Goal: Task Accomplishment & Management: Complete application form

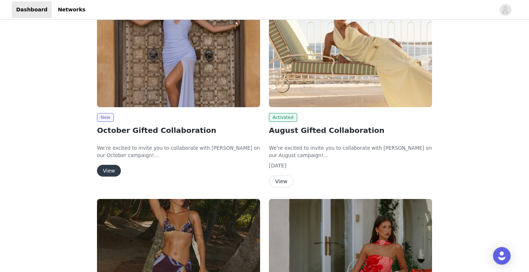
scroll to position [126, 0]
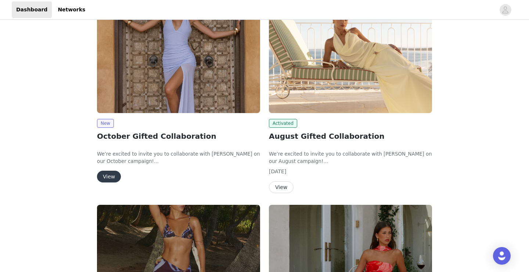
click at [105, 177] on button "View" at bounding box center [109, 177] width 24 height 12
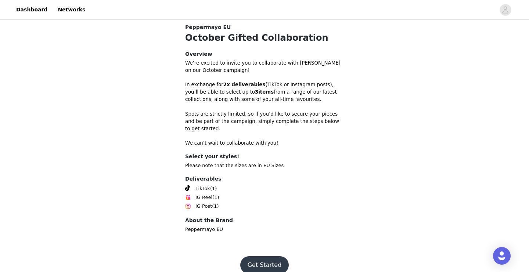
scroll to position [194, 0]
click at [263, 257] on button "Get Started" at bounding box center [264, 266] width 49 height 18
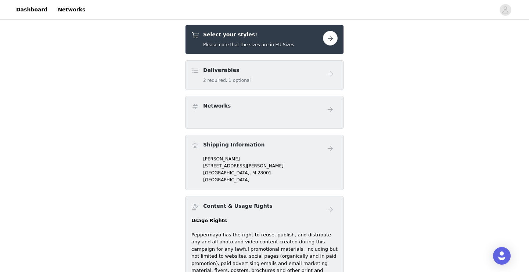
scroll to position [198, 0]
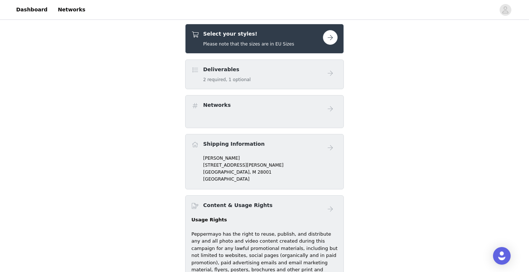
click at [335, 39] on button "button" at bounding box center [330, 37] width 15 height 15
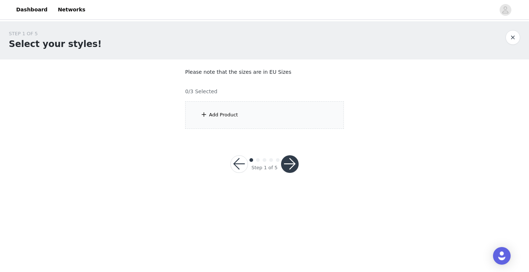
click at [296, 165] on button "button" at bounding box center [290, 164] width 18 height 18
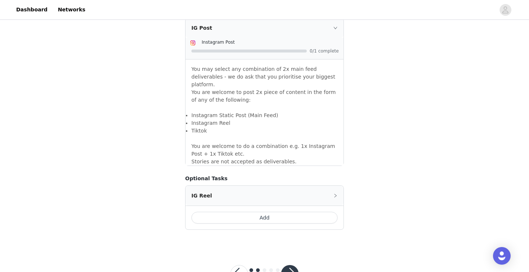
scroll to position [639, 0]
click at [239, 266] on button "button" at bounding box center [239, 275] width 18 height 18
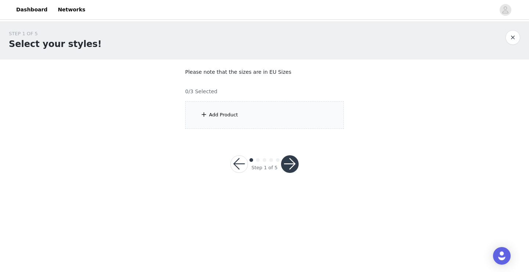
click at [246, 109] on div "Add Product" at bounding box center [264, 115] width 159 height 28
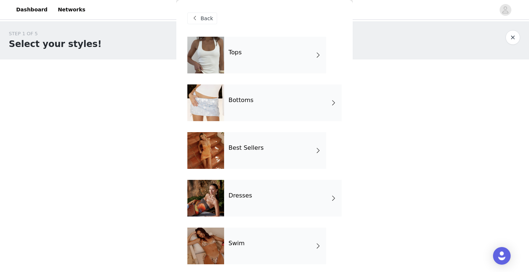
click at [276, 51] on div "Tops" at bounding box center [275, 55] width 102 height 37
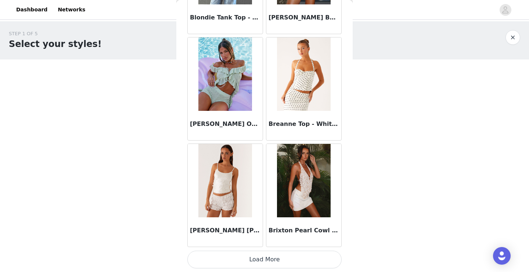
click at [241, 255] on button "Load More" at bounding box center [264, 260] width 154 height 18
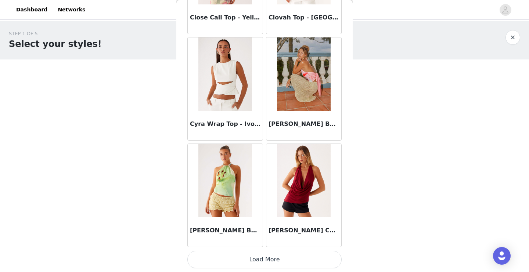
scroll to position [1917, 0]
click at [244, 261] on button "Load More" at bounding box center [264, 260] width 154 height 18
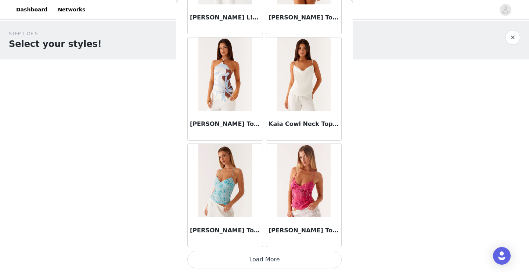
scroll to position [2982, 0]
click at [254, 257] on button "Load More" at bounding box center [264, 260] width 154 height 18
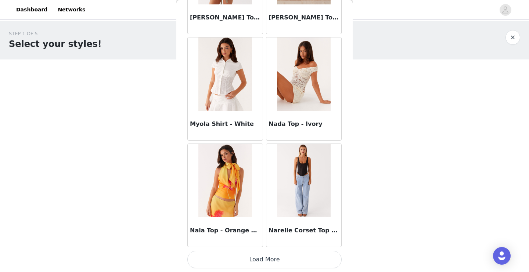
scroll to position [4048, 0]
click at [268, 257] on button "Load More" at bounding box center [264, 260] width 154 height 18
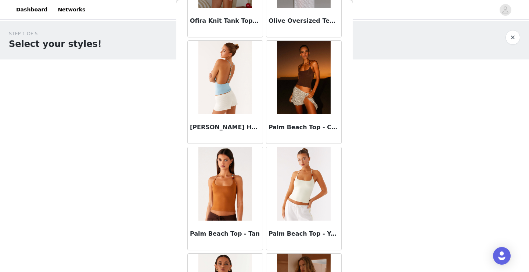
scroll to position [4474, 0]
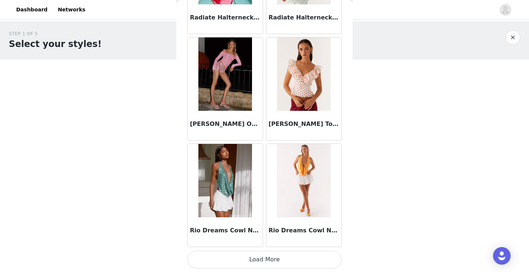
click at [276, 259] on button "Load More" at bounding box center [264, 260] width 154 height 18
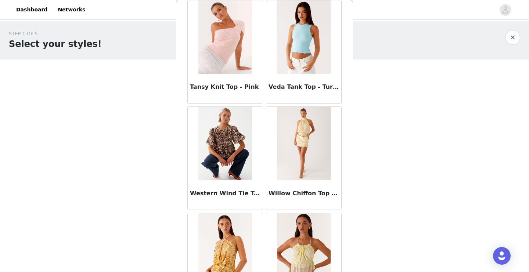
scroll to position [6175, 0]
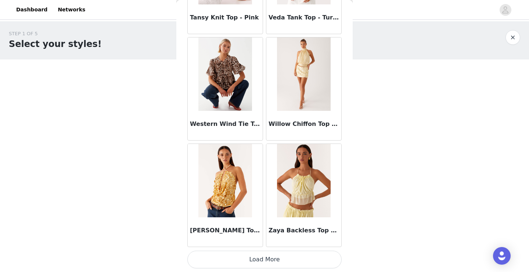
click at [276, 259] on button "Load More" at bounding box center [264, 260] width 154 height 18
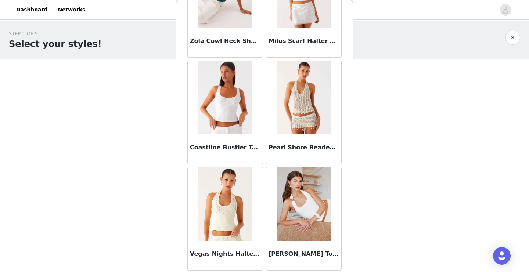
scroll to position [6474, 0]
click at [221, 219] on img at bounding box center [224, 204] width 53 height 73
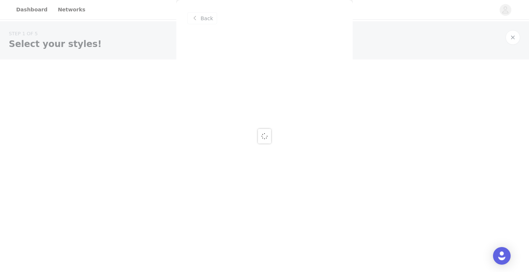
scroll to position [0, 0]
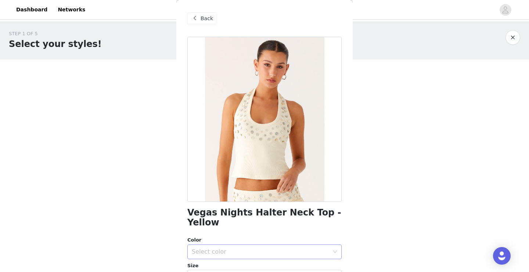
click at [226, 248] on div "Select color" at bounding box center [260, 251] width 137 height 7
click at [228, 258] on li "Yellow" at bounding box center [264, 258] width 154 height 12
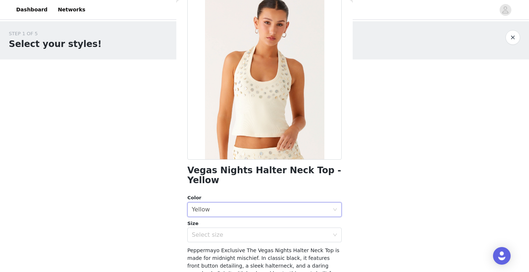
scroll to position [46, 0]
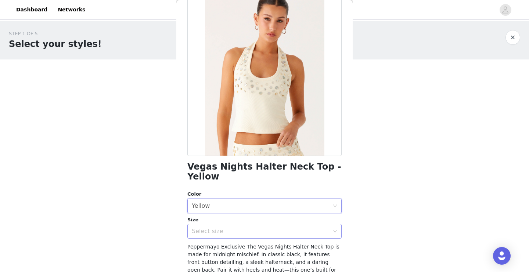
click at [235, 228] on div "Select size" at bounding box center [260, 231] width 137 height 7
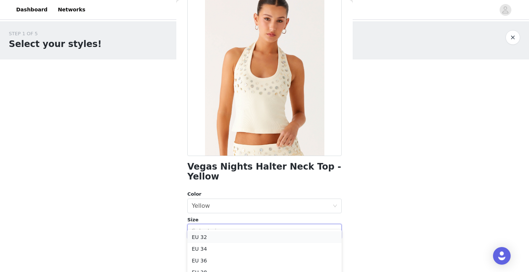
click at [233, 237] on li "EU 32" at bounding box center [264, 237] width 154 height 12
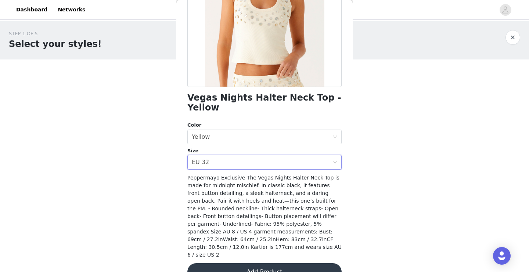
scroll to position [115, 0]
click at [242, 264] on button "Add Product" at bounding box center [264, 273] width 154 height 18
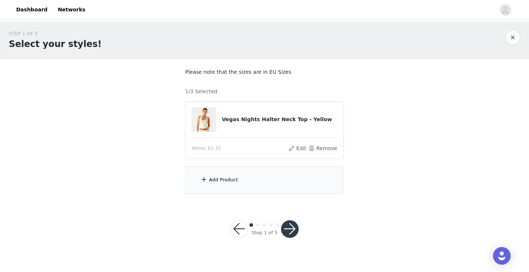
click at [225, 176] on div "Add Product" at bounding box center [264, 180] width 159 height 28
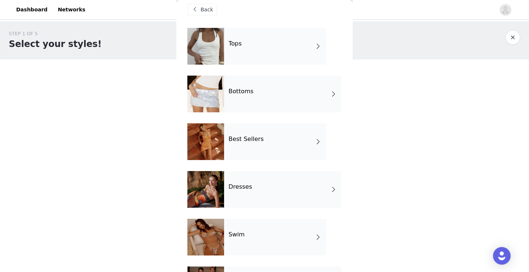
scroll to position [10, 0]
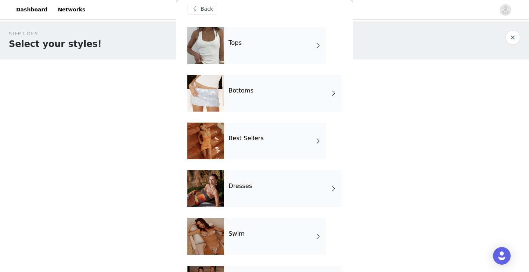
click at [237, 86] on div "Bottoms" at bounding box center [283, 93] width 118 height 37
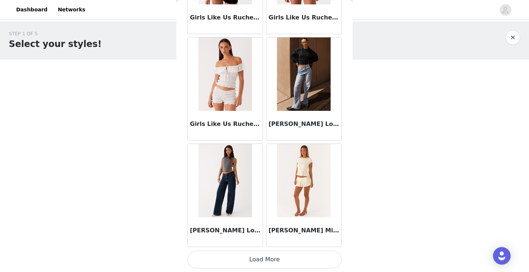
scroll to position [852, 0]
click at [252, 265] on button "Load More" at bounding box center [264, 260] width 154 height 18
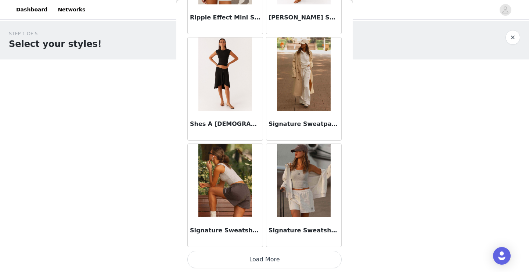
scroll to position [0, 0]
click at [259, 264] on button "Load More" at bounding box center [264, 260] width 154 height 18
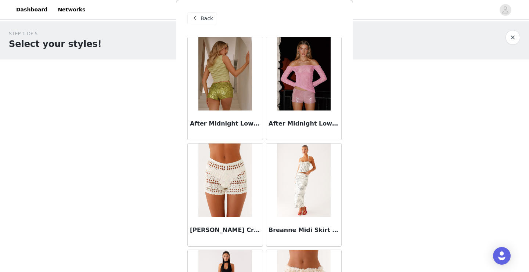
click at [208, 17] on span "Back" at bounding box center [207, 19] width 12 height 8
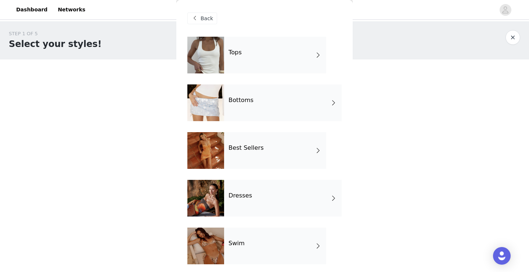
click at [251, 152] on div "Best Sellers" at bounding box center [275, 150] width 102 height 37
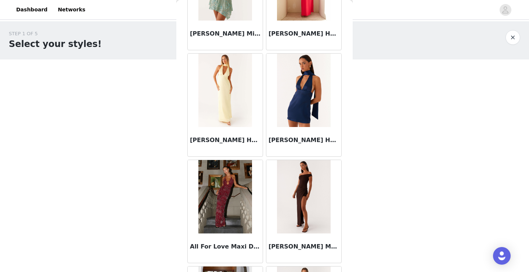
scroll to position [487, 0]
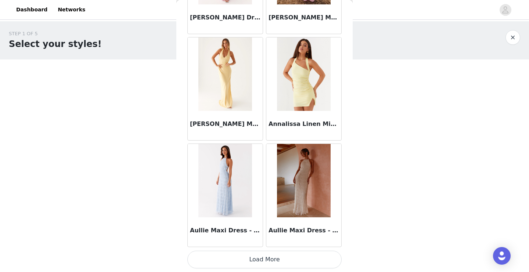
click at [267, 262] on button "Load More" at bounding box center [264, 260] width 154 height 18
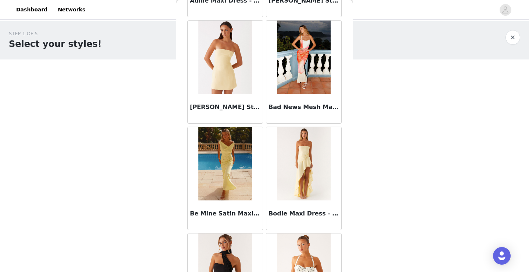
scroll to position [1244, 0]
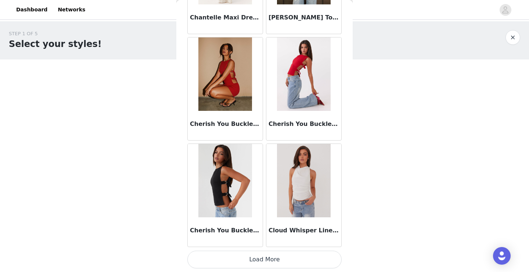
click at [271, 262] on button "Load More" at bounding box center [264, 260] width 154 height 18
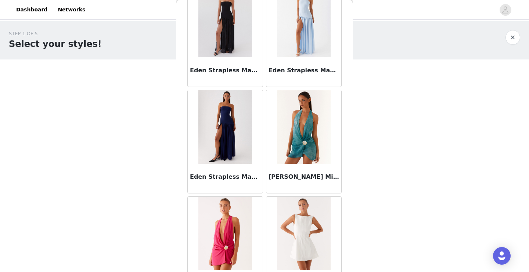
scroll to position [2473, 0]
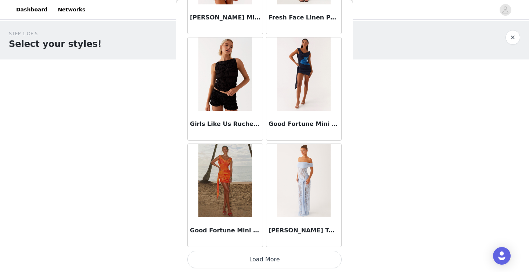
click at [275, 262] on button "Load More" at bounding box center [264, 260] width 154 height 18
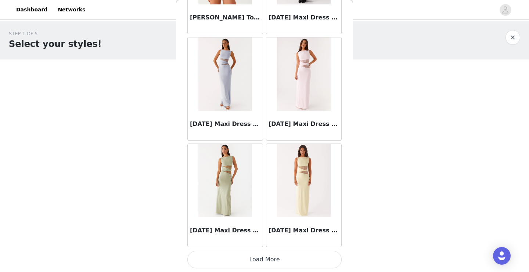
click at [278, 262] on button "Load More" at bounding box center [264, 260] width 154 height 18
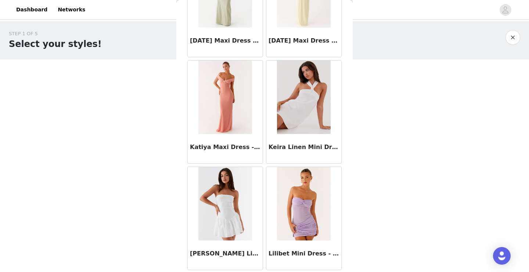
scroll to position [4285, 0]
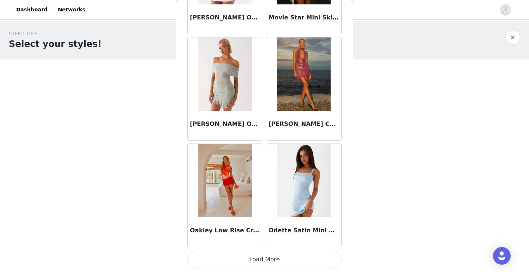
click at [274, 262] on button "Load More" at bounding box center [264, 260] width 154 height 18
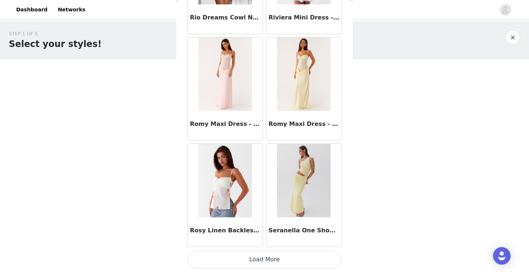
scroll to position [6178, 0]
click at [288, 257] on button "Load More" at bounding box center [264, 260] width 154 height 18
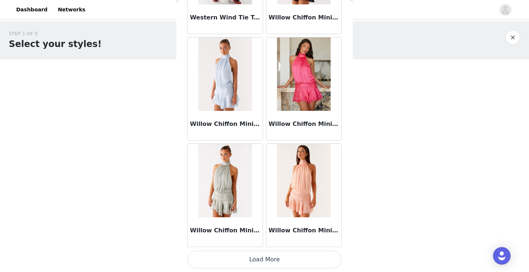
scroll to position [7244, 0]
click at [284, 265] on button "Load More" at bounding box center [264, 260] width 154 height 18
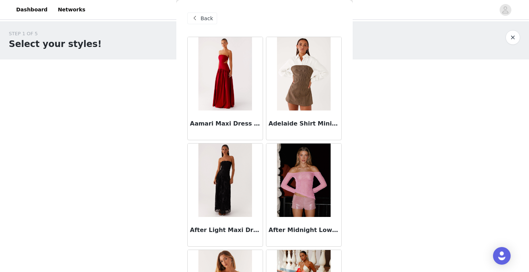
scroll to position [0, 0]
click at [195, 20] on span at bounding box center [194, 18] width 9 height 9
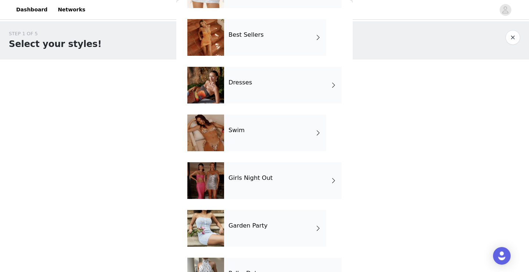
scroll to position [108, 0]
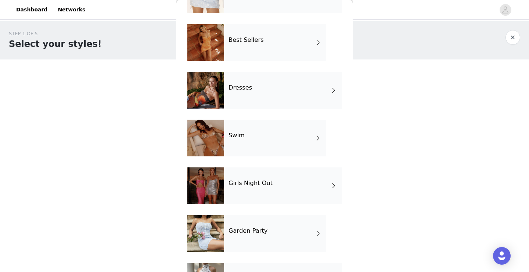
click at [241, 93] on div "Dresses" at bounding box center [283, 90] width 118 height 37
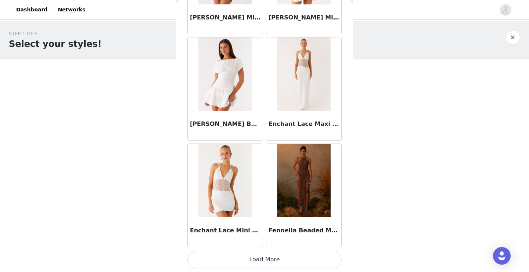
scroll to position [0, 0]
click at [241, 262] on button "Load More" at bounding box center [264, 260] width 154 height 18
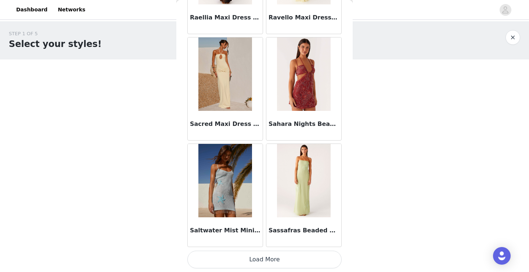
scroll to position [1917, 0]
click at [251, 263] on button "Load More" at bounding box center [264, 260] width 154 height 18
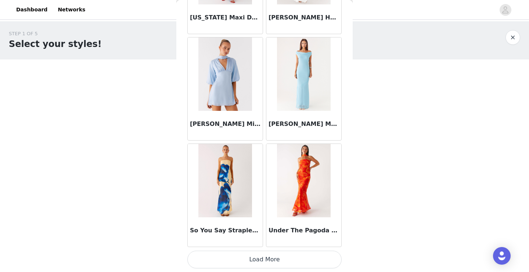
scroll to position [0, 0]
click at [263, 263] on button "Load More" at bounding box center [264, 260] width 154 height 18
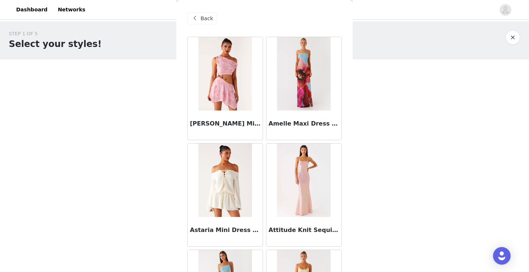
click at [206, 15] on span "Back" at bounding box center [207, 19] width 12 height 8
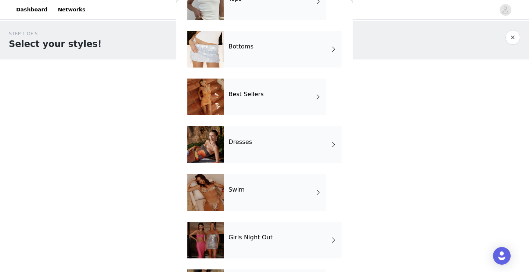
scroll to position [58, 0]
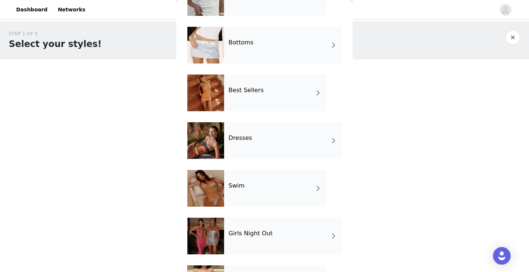
click at [252, 192] on div "Swim" at bounding box center [275, 188] width 102 height 37
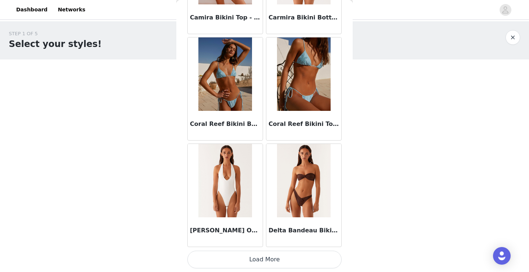
scroll to position [852, 0]
click at [293, 264] on button "Load More" at bounding box center [264, 260] width 154 height 18
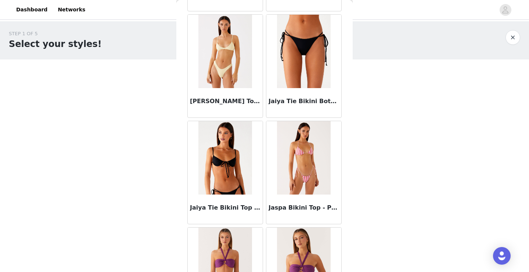
scroll to position [1891, 0]
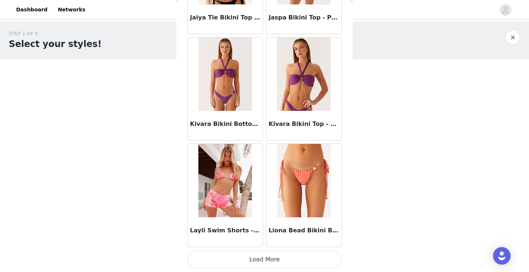
click at [293, 264] on button "Load More" at bounding box center [264, 260] width 154 height 18
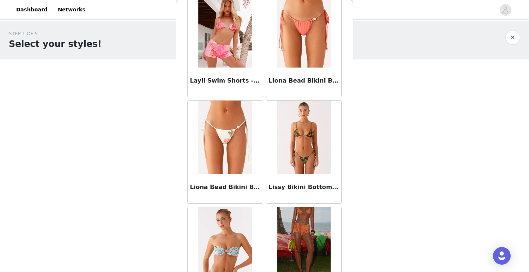
scroll to position [2098, 0]
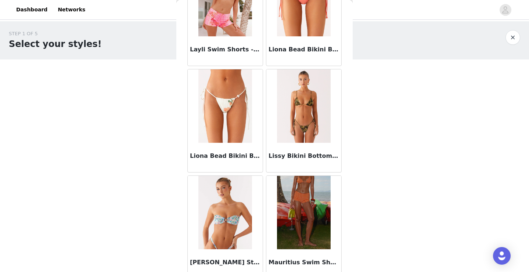
click at [300, 130] on img at bounding box center [303, 105] width 53 height 73
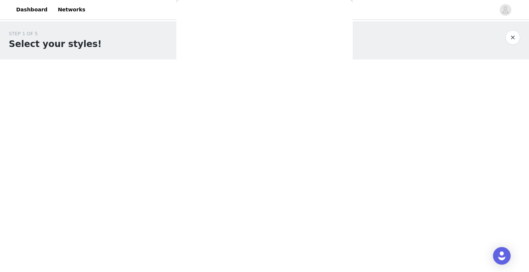
scroll to position [0, 0]
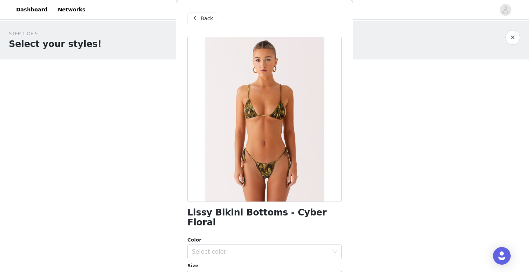
click at [198, 17] on span at bounding box center [194, 18] width 9 height 9
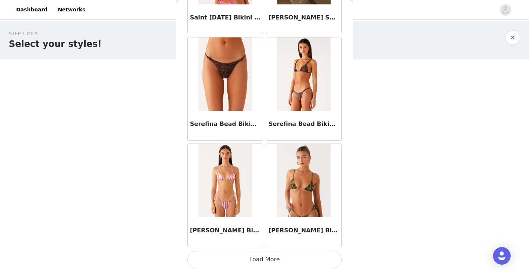
click at [263, 261] on button "Load More" at bounding box center [264, 260] width 154 height 18
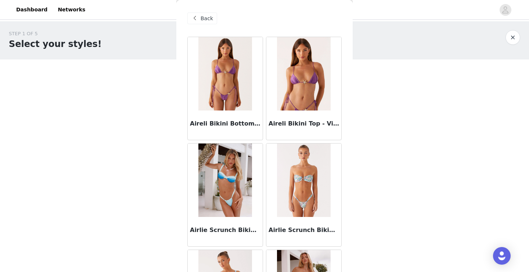
click at [207, 16] on span "Back" at bounding box center [207, 19] width 12 height 8
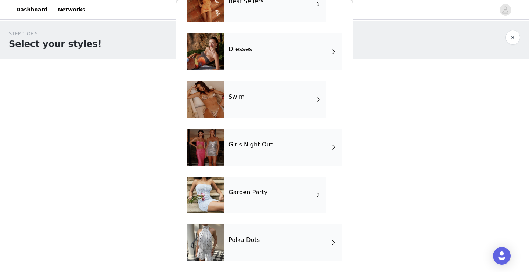
scroll to position [147, 0]
click at [268, 151] on div "Girls Night Out" at bounding box center [283, 147] width 118 height 37
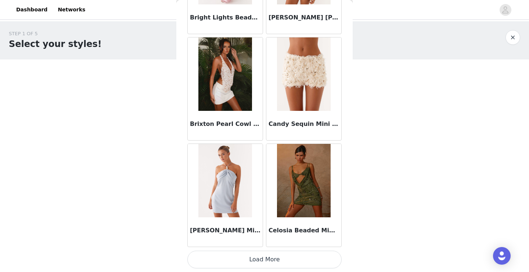
scroll to position [852, 0]
click at [282, 263] on button "Load More" at bounding box center [264, 260] width 154 height 18
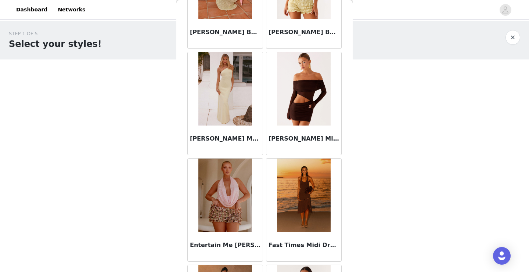
scroll to position [1347, 0]
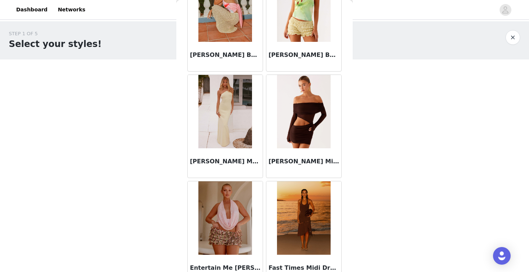
click at [307, 145] on img at bounding box center [303, 111] width 53 height 73
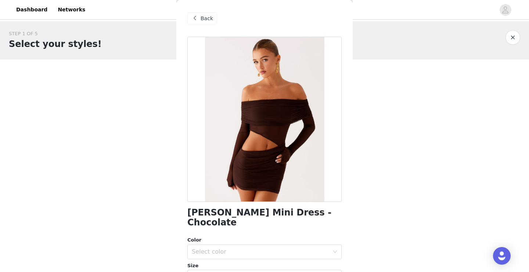
scroll to position [46, 0]
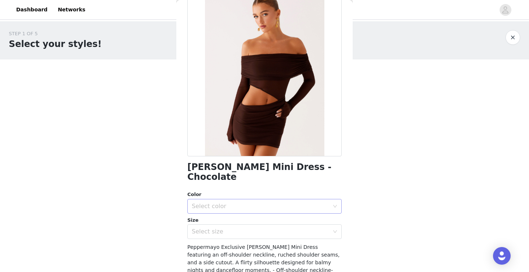
click at [276, 203] on div "Select color" at bounding box center [260, 206] width 137 height 7
click at [275, 214] on li "Chcolate" at bounding box center [264, 212] width 154 height 12
click at [277, 228] on div "Select size" at bounding box center [260, 231] width 137 height 7
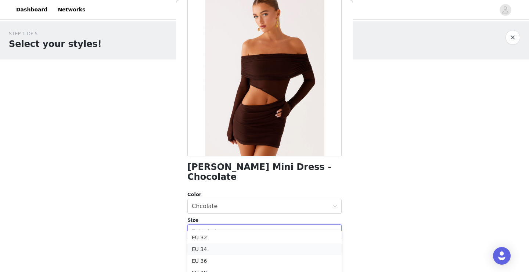
click at [273, 249] on li "EU 34" at bounding box center [264, 250] width 154 height 12
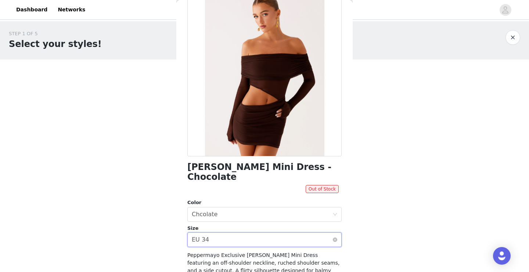
click at [279, 233] on div "Select size EU 34" at bounding box center [262, 240] width 141 height 14
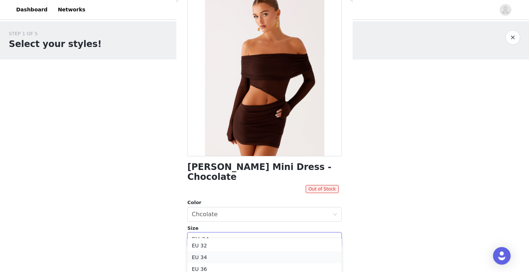
click at [273, 261] on li "EU 34" at bounding box center [264, 258] width 154 height 12
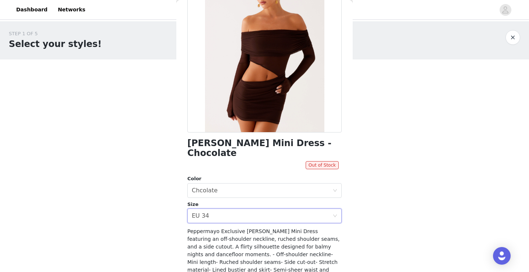
scroll to position [80, 0]
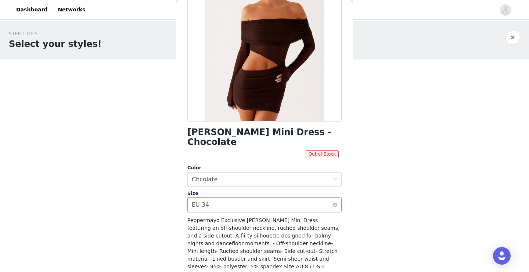
click at [281, 198] on div "Select size EU 34" at bounding box center [262, 205] width 141 height 14
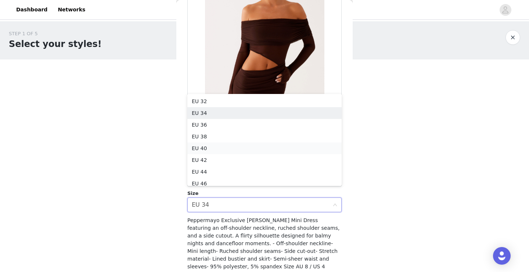
scroll to position [4, 0]
click at [249, 122] on li "EU 36" at bounding box center [264, 121] width 154 height 12
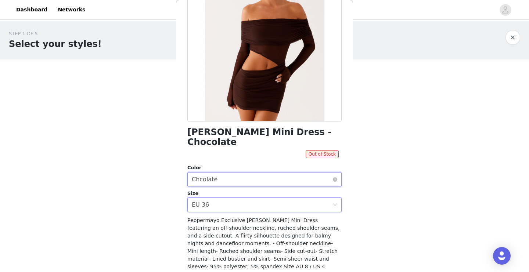
click at [251, 173] on div "Select color Chcolate" at bounding box center [262, 180] width 141 height 14
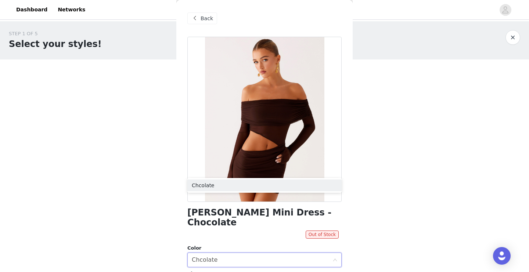
scroll to position [0, 0]
click at [203, 17] on span "Back" at bounding box center [207, 19] width 12 height 8
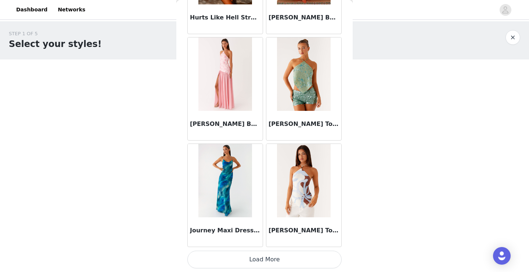
click at [259, 258] on button "Load More" at bounding box center [264, 260] width 154 height 18
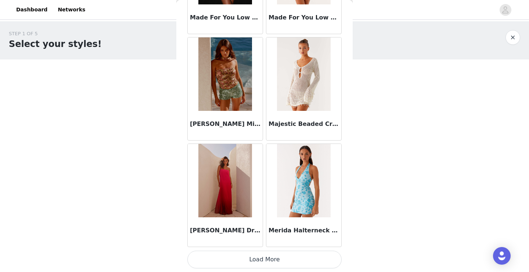
click at [267, 264] on button "Load More" at bounding box center [264, 260] width 154 height 18
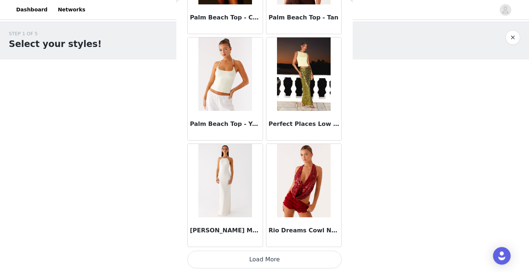
scroll to position [4048, 0]
click at [272, 259] on button "Load More" at bounding box center [264, 260] width 154 height 18
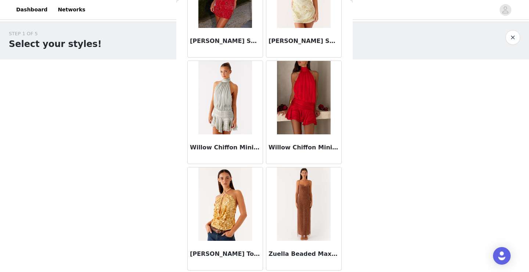
scroll to position [0, 0]
click at [219, 213] on img at bounding box center [224, 204] width 53 height 73
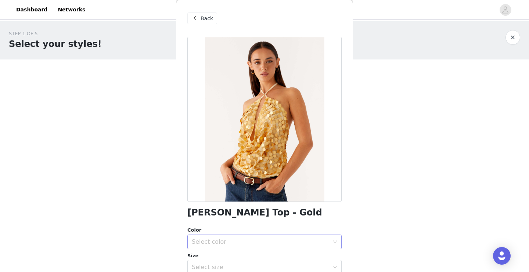
click at [227, 244] on div "Select color" at bounding box center [260, 241] width 137 height 7
click at [230, 259] on li "Gold" at bounding box center [264, 258] width 154 height 12
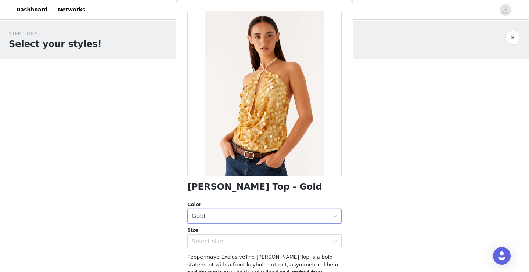
scroll to position [35, 0]
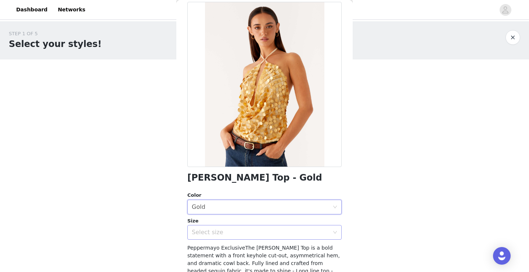
click at [233, 234] on div "Select size" at bounding box center [260, 232] width 137 height 7
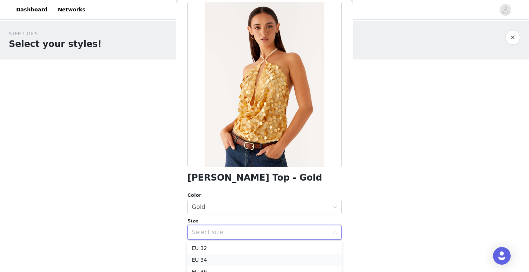
click at [233, 261] on li "EU 34" at bounding box center [264, 260] width 154 height 12
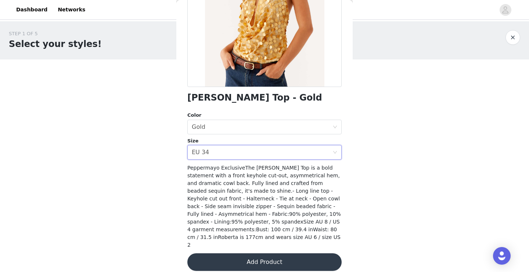
scroll to position [115, 0]
click at [252, 257] on button "Add Product" at bounding box center [264, 263] width 154 height 18
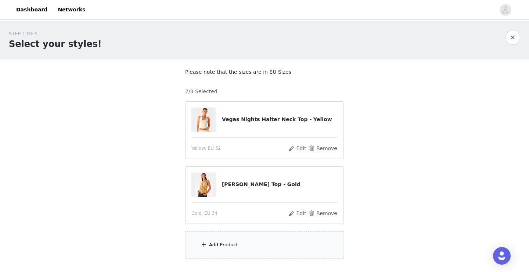
click at [274, 252] on div "Add Product" at bounding box center [264, 245] width 159 height 28
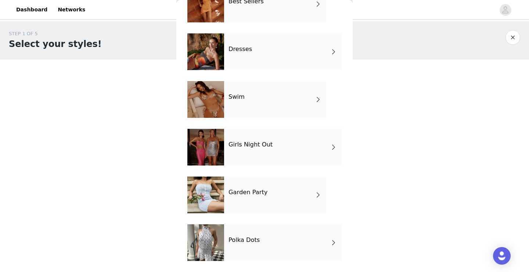
scroll to position [147, 0]
click at [272, 205] on div "Garden Party" at bounding box center [275, 195] width 102 height 37
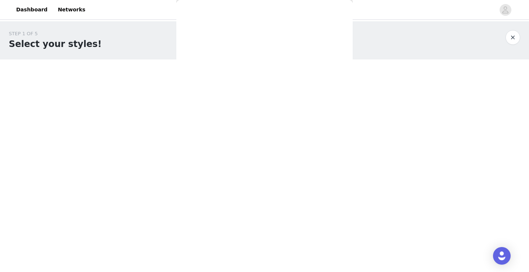
scroll to position [0, 0]
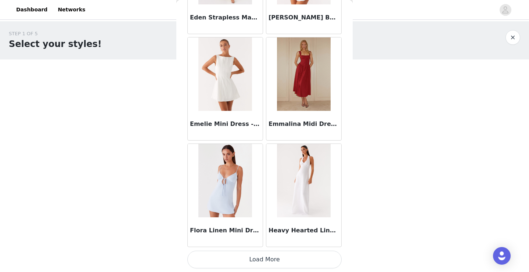
click at [276, 253] on button "Load More" at bounding box center [264, 260] width 154 height 18
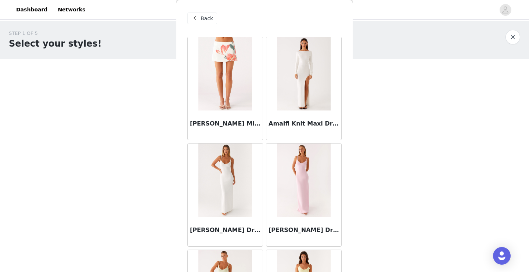
click at [205, 14] on div "Back" at bounding box center [202, 18] width 30 height 12
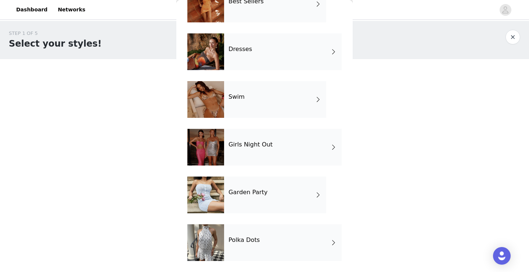
scroll to position [147, 0]
click at [262, 250] on div "Polka Dots" at bounding box center [283, 242] width 118 height 37
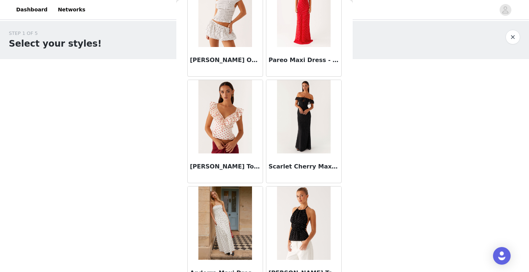
scroll to position [387, 0]
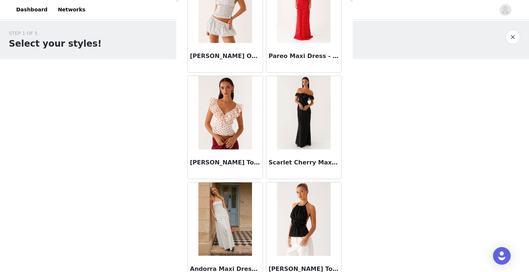
click at [303, 126] on img at bounding box center [303, 112] width 53 height 73
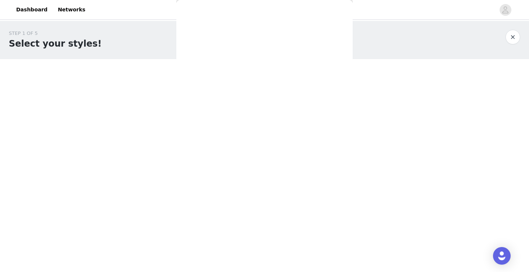
scroll to position [0, 0]
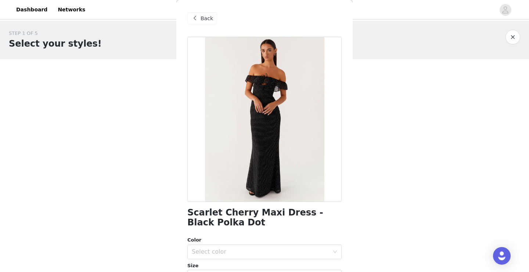
click at [199, 22] on div "Back" at bounding box center [202, 18] width 30 height 12
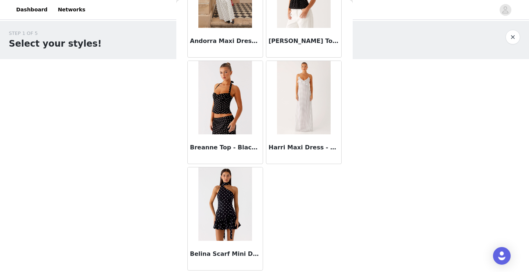
scroll to position [615, 0]
click at [229, 210] on img at bounding box center [224, 204] width 53 height 73
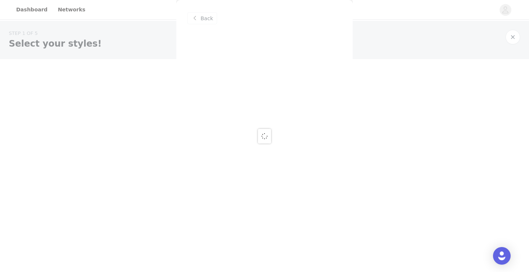
scroll to position [0, 0]
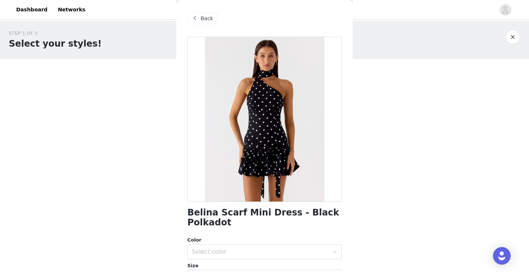
click at [198, 15] on span at bounding box center [194, 18] width 9 height 9
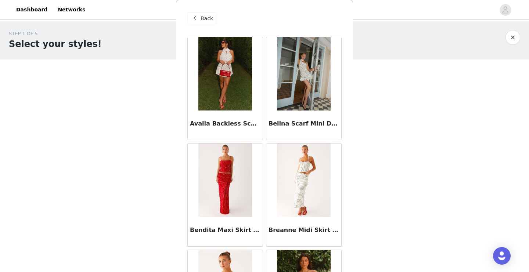
click at [212, 15] on div "Back" at bounding box center [202, 18] width 30 height 12
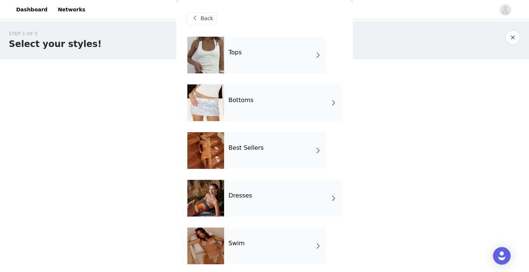
click at [255, 59] on div "Tops" at bounding box center [275, 55] width 102 height 37
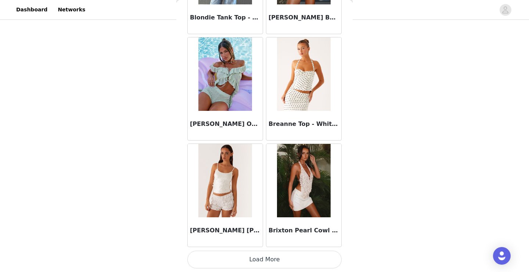
scroll to position [48, 0]
click at [246, 263] on button "Load More" at bounding box center [264, 260] width 154 height 18
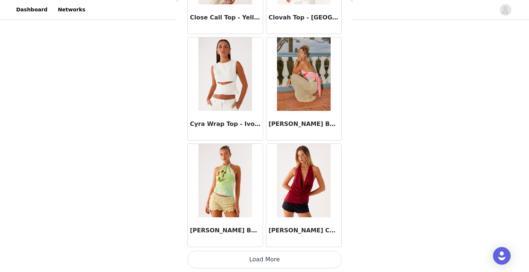
click at [249, 259] on button "Load More" at bounding box center [264, 260] width 154 height 18
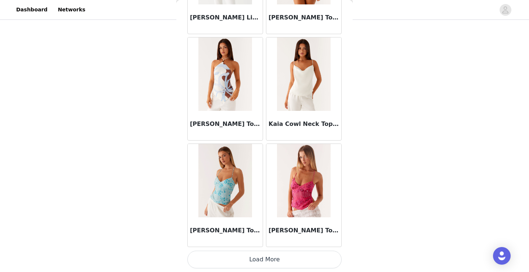
click at [259, 261] on button "Load More" at bounding box center [264, 260] width 154 height 18
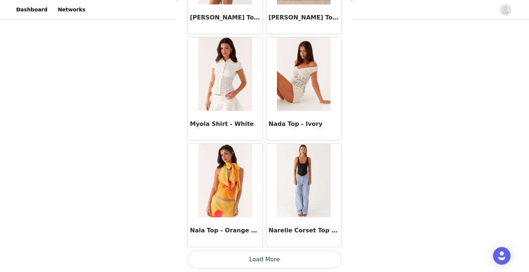
scroll to position [4048, 0]
click at [302, 184] on img at bounding box center [303, 180] width 53 height 73
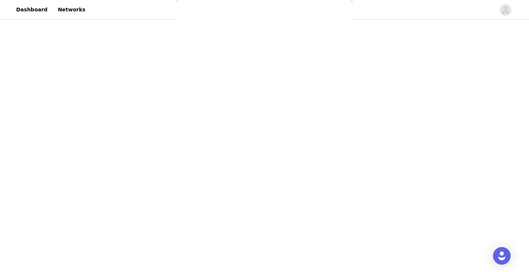
scroll to position [0, 0]
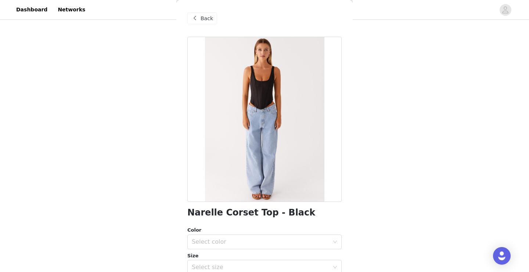
click at [197, 22] on span at bounding box center [194, 18] width 9 height 9
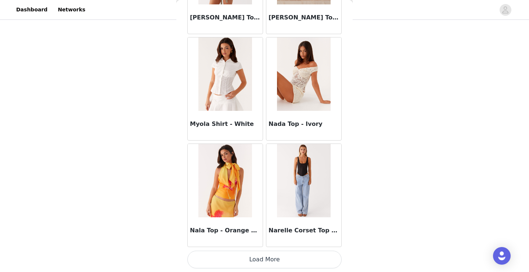
scroll to position [4048, 0]
click at [269, 260] on button "Load More" at bounding box center [264, 260] width 154 height 18
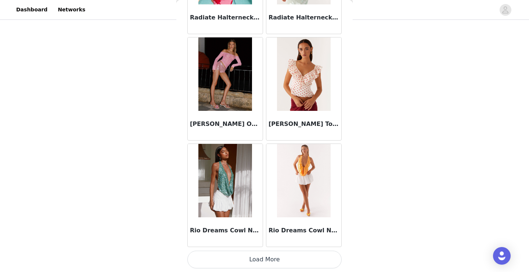
scroll to position [48, 0]
click at [274, 259] on button "Load More" at bounding box center [264, 260] width 154 height 18
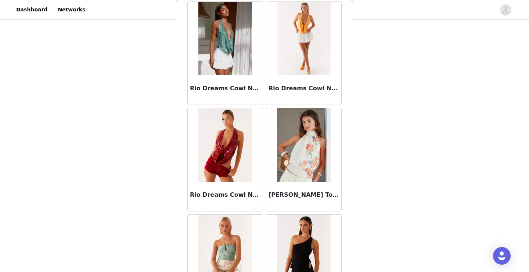
scroll to position [5365, 0]
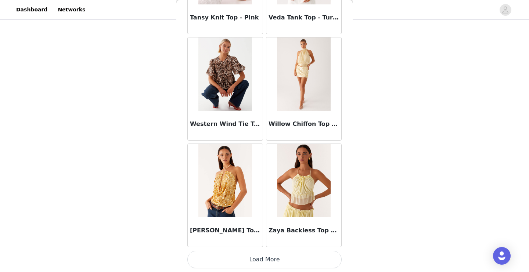
click at [284, 257] on button "Load More" at bounding box center [264, 260] width 154 height 18
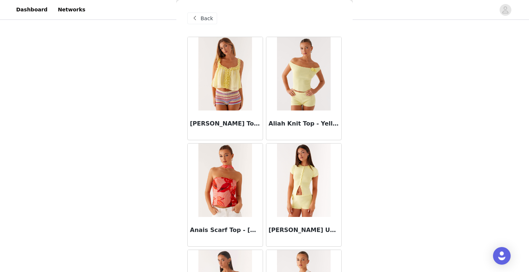
scroll to position [0, 0]
click at [210, 18] on span "Back" at bounding box center [207, 19] width 12 height 8
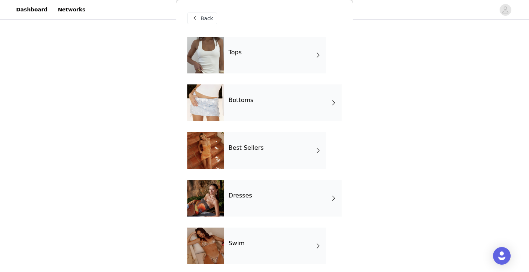
click at [257, 94] on div "Bottoms" at bounding box center [283, 102] width 118 height 37
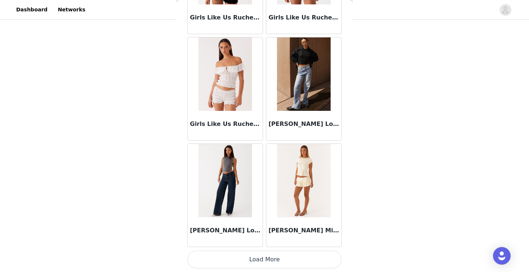
scroll to position [852, 0]
click at [300, 125] on h3 "[PERSON_NAME] Low Rise Denim Jeans - Light Blue" at bounding box center [304, 124] width 71 height 9
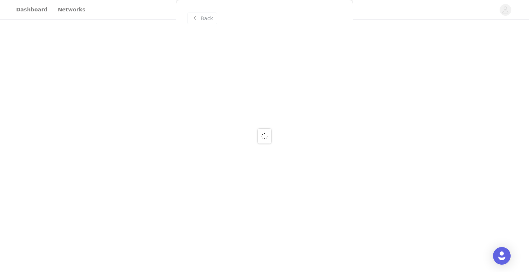
scroll to position [0, 0]
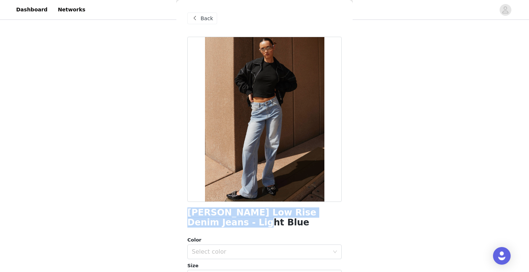
drag, startPoint x: 212, startPoint y: 225, endPoint x: 186, endPoint y: 214, distance: 28.8
click at [186, 214] on div "Back [PERSON_NAME] Low Rise Denim Jeans - Light Blue Color Select color Size Se…" at bounding box center [264, 136] width 176 height 272
copy h1 "[PERSON_NAME] Low Rise Denim Jeans - Light Blue"
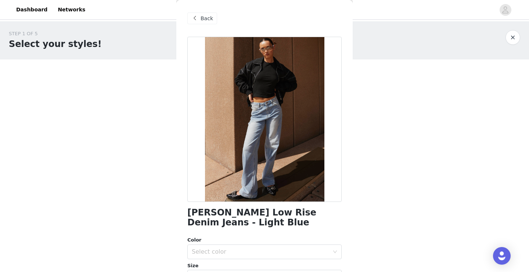
click at [199, 23] on div "Back" at bounding box center [202, 18] width 30 height 12
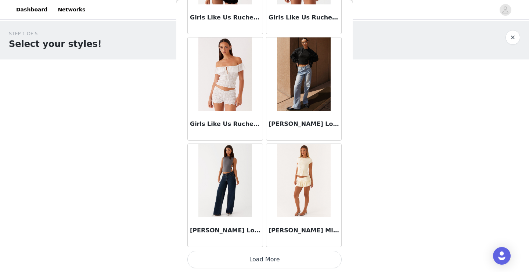
scroll to position [852, 0]
click at [262, 259] on button "Load More" at bounding box center [264, 260] width 154 height 18
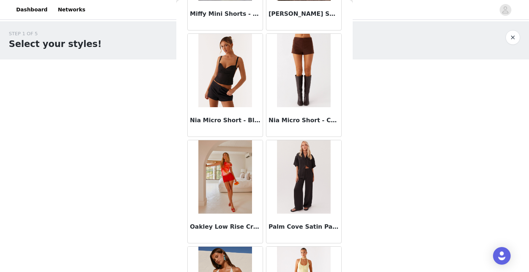
scroll to position [1603, 0]
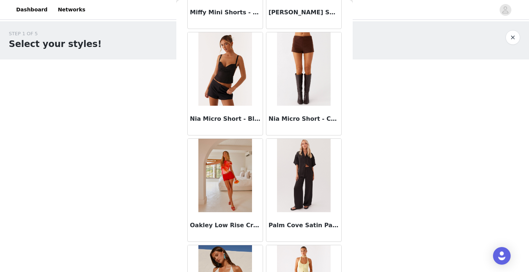
click at [306, 100] on img at bounding box center [303, 68] width 53 height 73
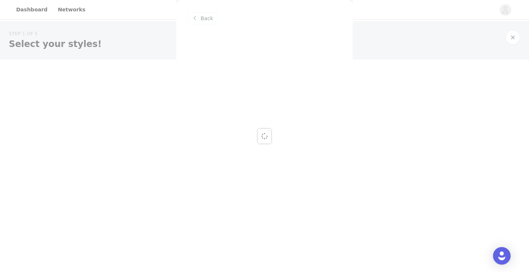
scroll to position [0, 0]
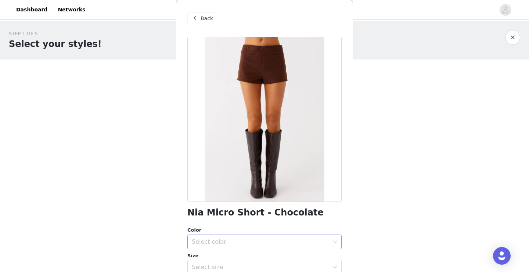
click at [249, 241] on div "Select color" at bounding box center [260, 241] width 137 height 7
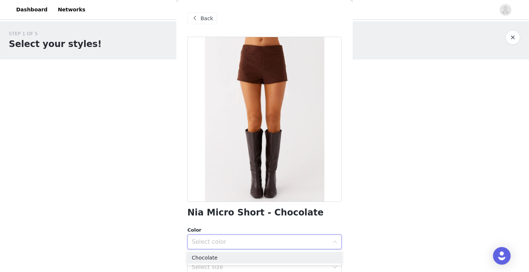
scroll to position [10, 0]
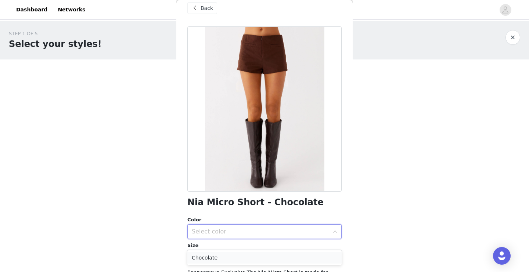
click at [247, 260] on li "Chocolate" at bounding box center [264, 258] width 154 height 12
click at [245, 257] on div "Select size" at bounding box center [260, 256] width 137 height 7
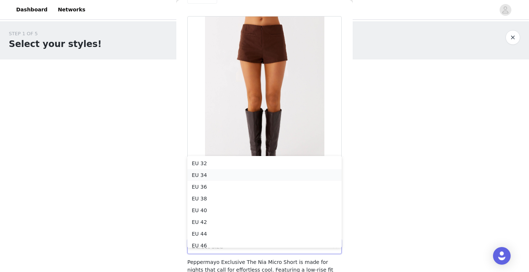
scroll to position [4, 0]
click at [235, 169] on li "EU 34" at bounding box center [264, 172] width 154 height 12
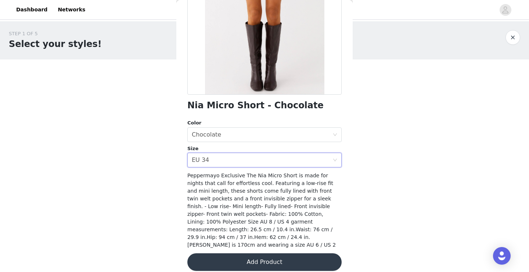
scroll to position [107, 0]
click at [267, 257] on button "Add Product" at bounding box center [264, 263] width 154 height 18
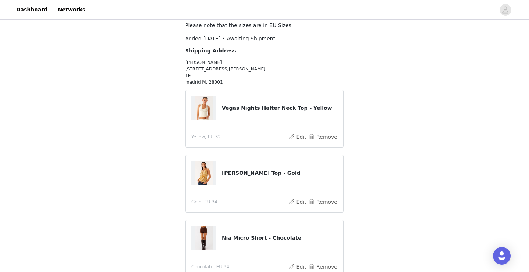
scroll to position [47, 0]
click at [325, 135] on button "Remove" at bounding box center [322, 136] width 29 height 9
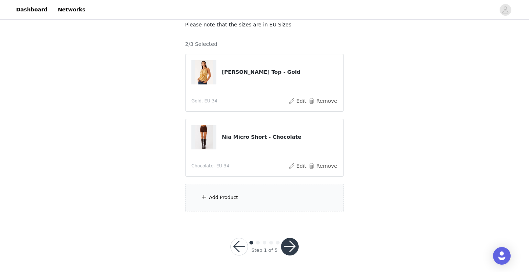
click at [237, 206] on div "Add Product" at bounding box center [264, 198] width 159 height 28
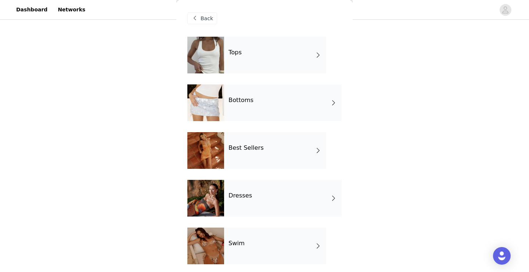
click at [266, 102] on div "Bottoms" at bounding box center [283, 102] width 118 height 37
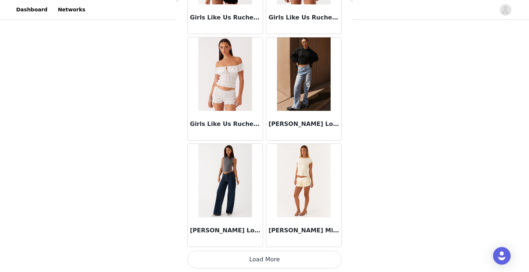
scroll to position [48, 0]
click at [263, 260] on button "Load More" at bounding box center [264, 260] width 154 height 18
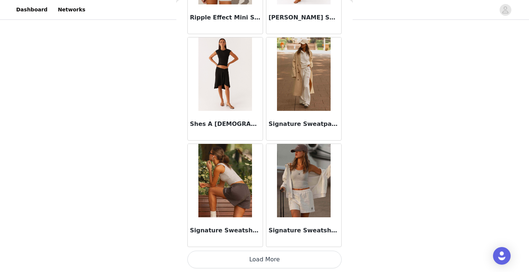
scroll to position [1917, 0]
click at [266, 261] on button "Load More" at bounding box center [264, 260] width 154 height 18
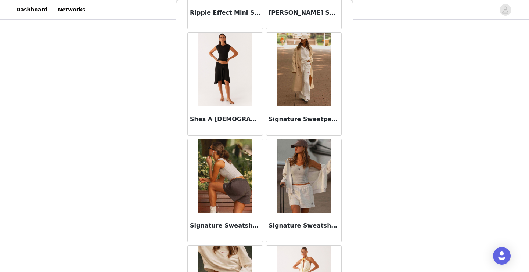
scroll to position [1919, 0]
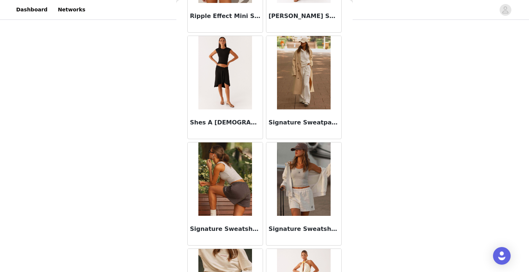
click at [303, 96] on img at bounding box center [303, 72] width 53 height 73
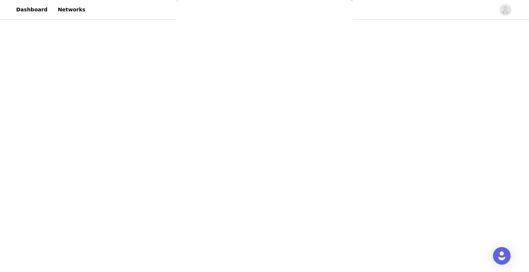
scroll to position [0, 0]
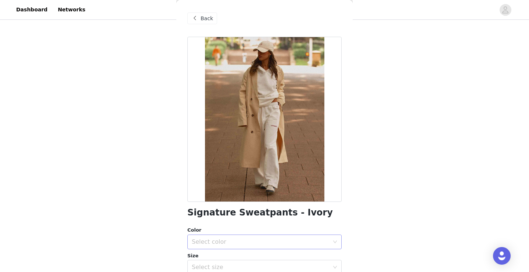
click at [202, 237] on div "Select color" at bounding box center [262, 242] width 141 height 14
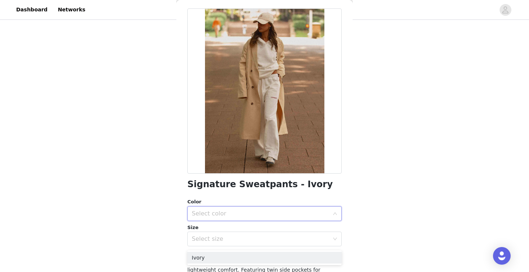
scroll to position [29, 0]
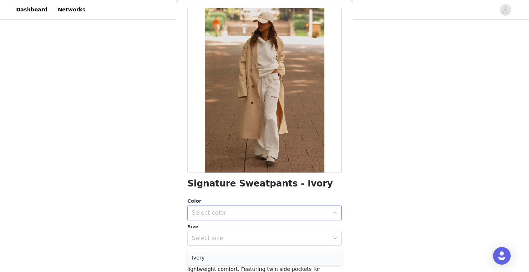
click at [204, 257] on li "Ivory" at bounding box center [264, 258] width 154 height 12
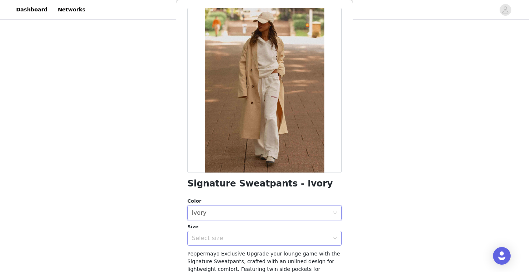
click at [250, 240] on div "Select size" at bounding box center [260, 238] width 137 height 7
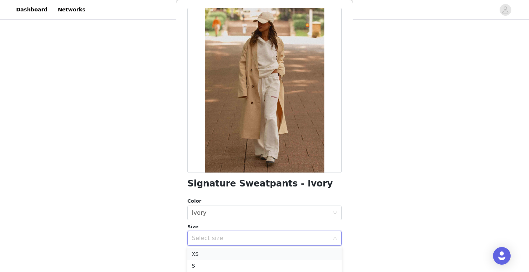
click at [246, 255] on li "XS" at bounding box center [264, 254] width 154 height 12
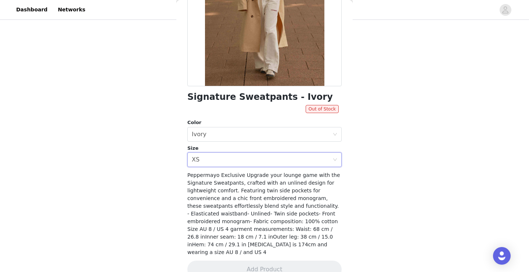
scroll to position [118, 0]
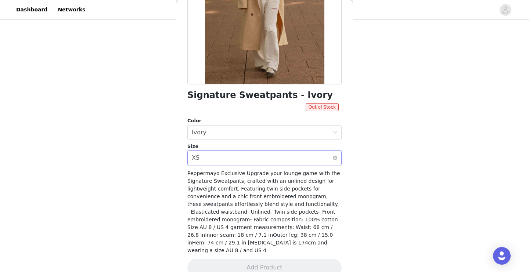
click at [264, 151] on div "Select size XS" at bounding box center [262, 158] width 141 height 14
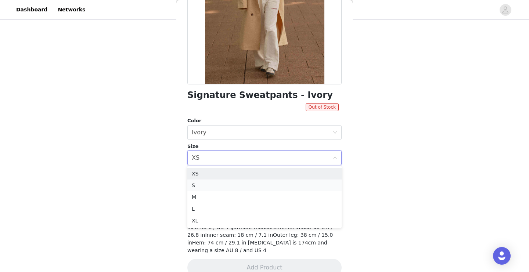
click at [260, 182] on li "S" at bounding box center [264, 186] width 154 height 12
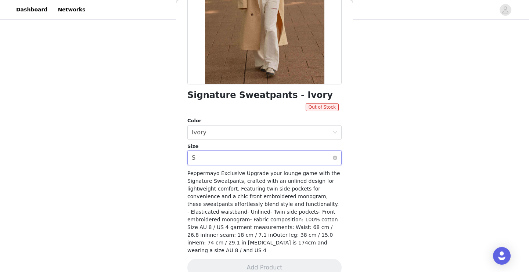
click at [257, 158] on div "Select size S" at bounding box center [262, 158] width 141 height 14
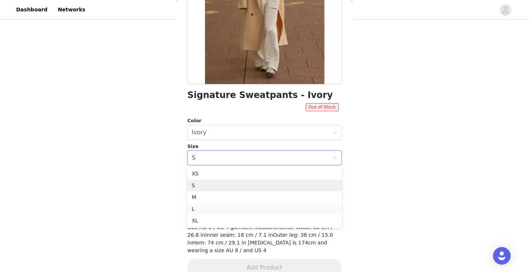
click at [252, 210] on li "L" at bounding box center [264, 209] width 154 height 12
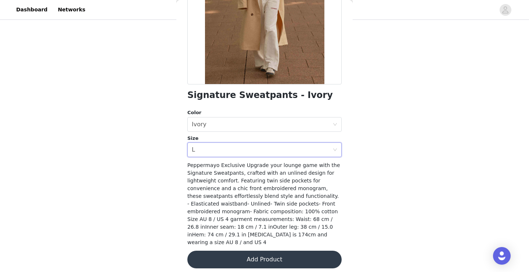
scroll to position [115, 0]
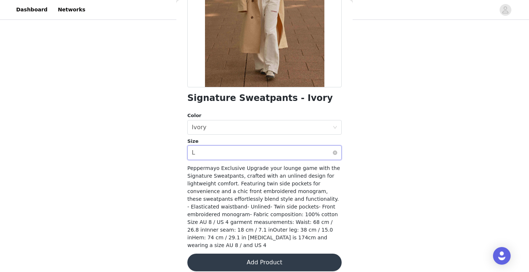
click at [252, 150] on div "Select size L" at bounding box center [262, 153] width 141 height 14
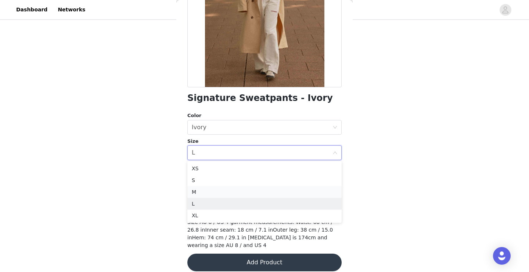
click at [242, 190] on li "M" at bounding box center [264, 192] width 154 height 12
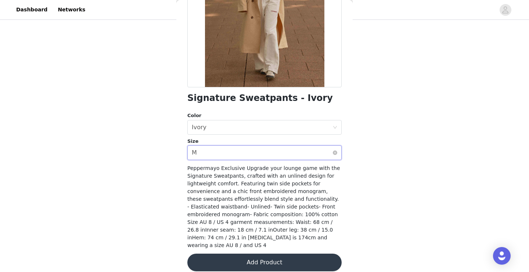
click at [241, 153] on div "Select size M" at bounding box center [262, 153] width 141 height 14
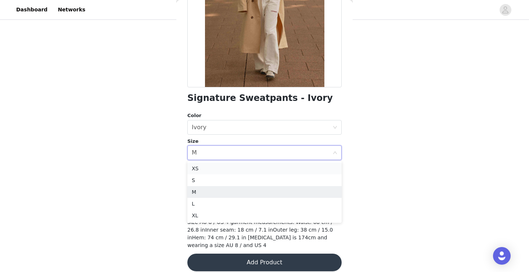
click at [241, 166] on li "XS" at bounding box center [264, 169] width 154 height 12
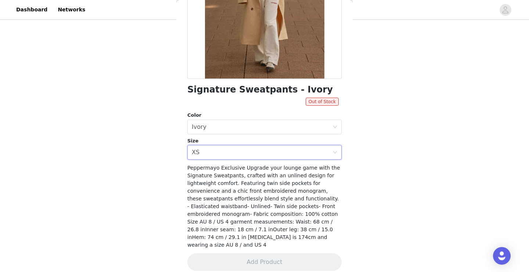
scroll to position [123, 0]
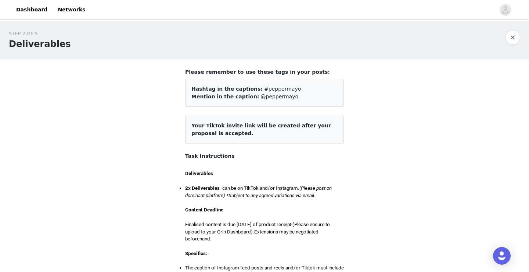
click at [513, 38] on button "button" at bounding box center [512, 37] width 15 height 15
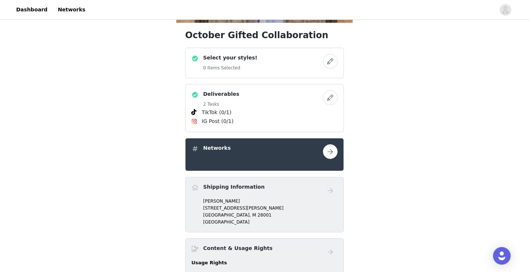
scroll to position [123, 0]
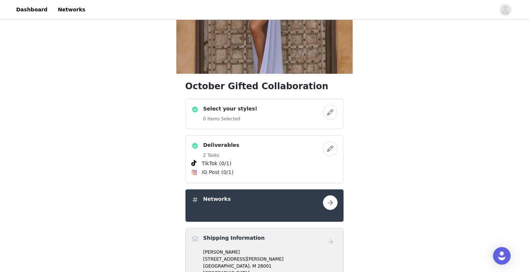
click at [332, 114] on button "button" at bounding box center [330, 112] width 15 height 15
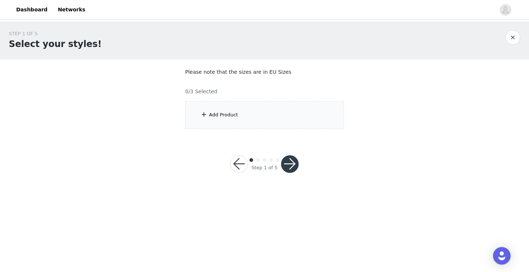
click at [314, 114] on div "Add Product" at bounding box center [264, 115] width 159 height 28
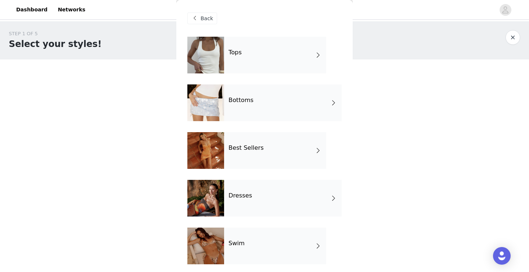
click at [266, 51] on div "Tops" at bounding box center [275, 55] width 102 height 37
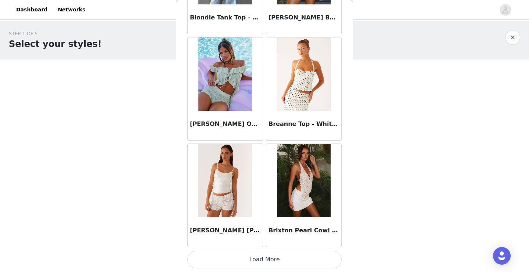
click at [237, 258] on button "Load More" at bounding box center [264, 260] width 154 height 18
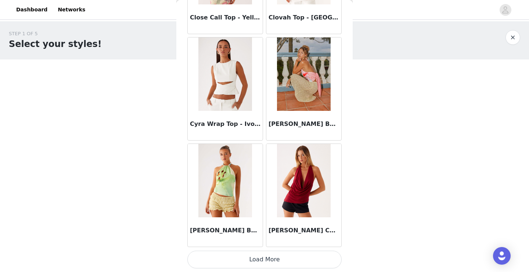
click at [265, 255] on button "Load More" at bounding box center [264, 260] width 154 height 18
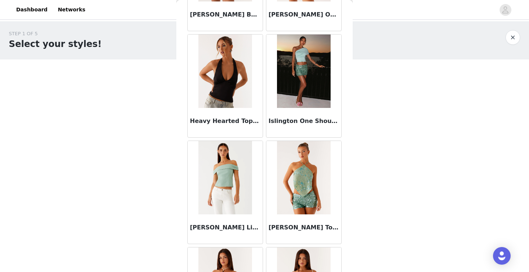
scroll to position [2785, 0]
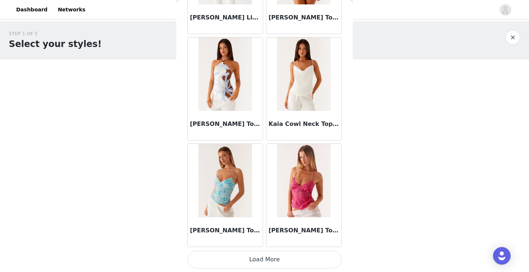
click at [267, 261] on button "Load More" at bounding box center [264, 260] width 154 height 18
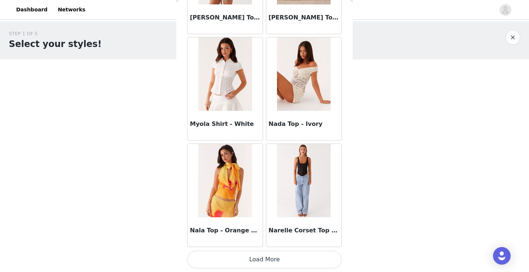
scroll to position [0, 0]
click at [271, 258] on button "Load More" at bounding box center [264, 260] width 154 height 18
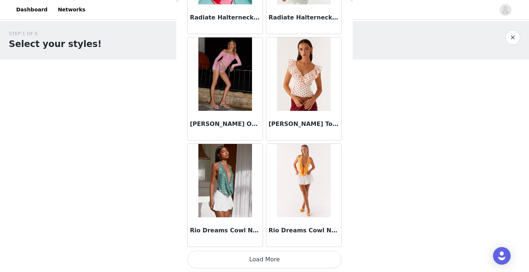
scroll to position [5110, 0]
click at [273, 261] on button "Load More" at bounding box center [264, 260] width 154 height 18
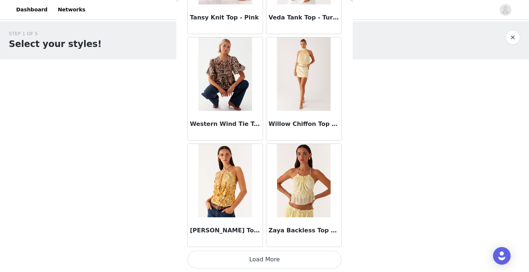
scroll to position [6178, 0]
click at [280, 264] on button "Load More" at bounding box center [264, 260] width 154 height 18
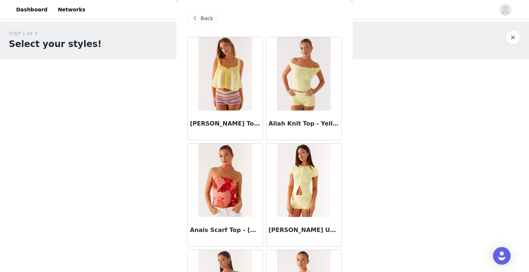
scroll to position [0, 0]
click at [204, 17] on span "Back" at bounding box center [207, 19] width 12 height 8
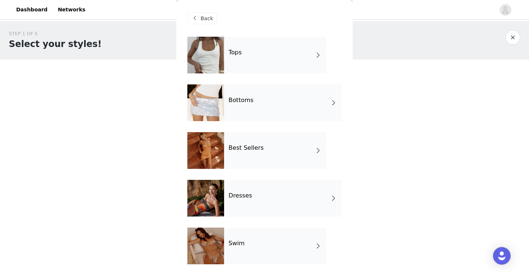
click at [268, 162] on div "Best Sellers" at bounding box center [275, 150] width 102 height 37
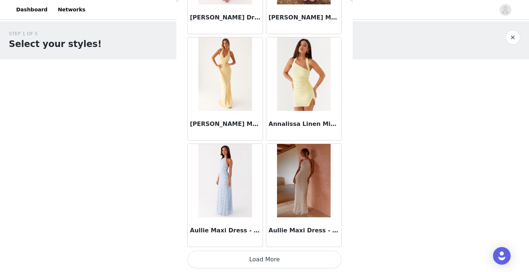
scroll to position [852, 0]
click at [299, 263] on button "Load More" at bounding box center [264, 260] width 154 height 18
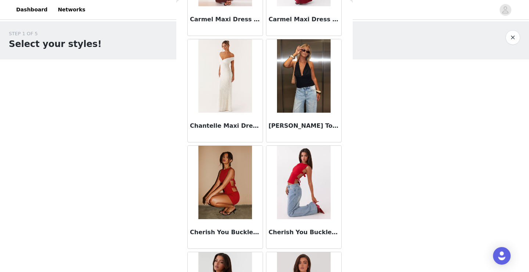
scroll to position [1850, 0]
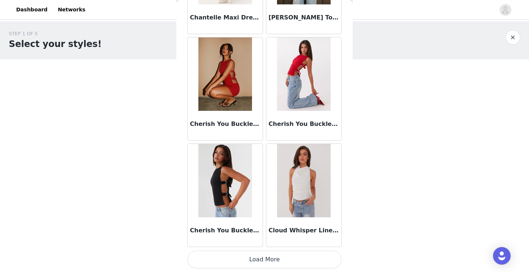
click at [282, 260] on button "Load More" at bounding box center [264, 260] width 154 height 18
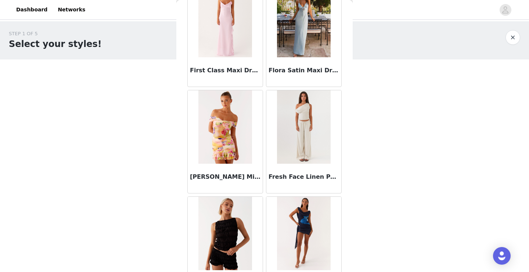
scroll to position [2834, 0]
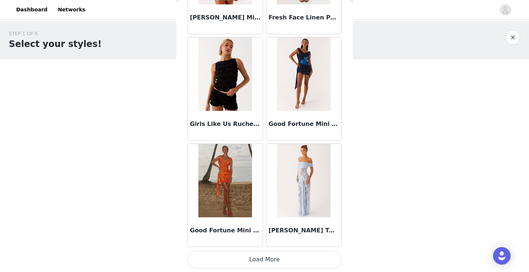
click at [292, 257] on button "Load More" at bounding box center [264, 260] width 154 height 18
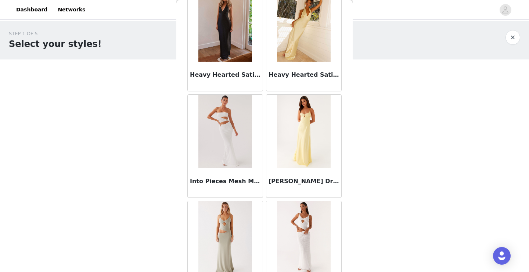
scroll to position [3541, 0]
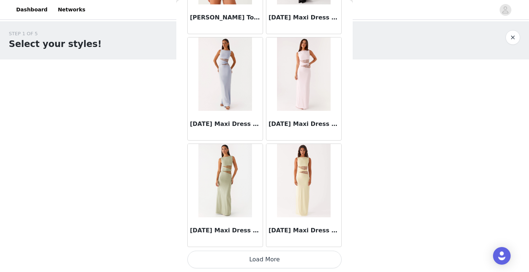
click at [282, 260] on button "Load More" at bounding box center [264, 260] width 154 height 18
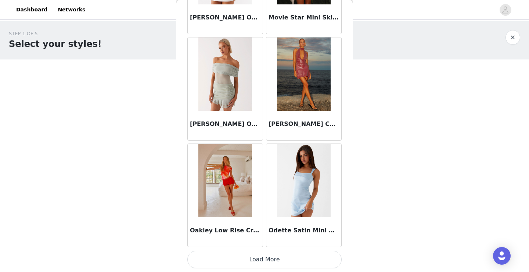
scroll to position [5113, 0]
click at [266, 258] on button "Load More" at bounding box center [264, 260] width 154 height 18
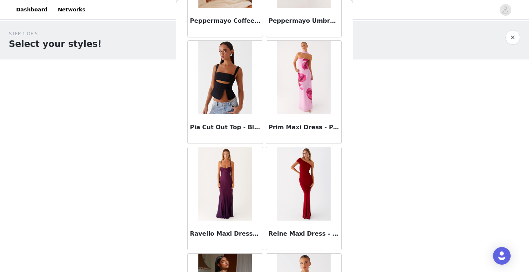
scroll to position [5857, 0]
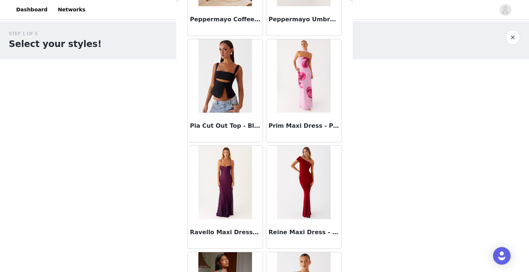
click at [289, 181] on img at bounding box center [303, 182] width 53 height 73
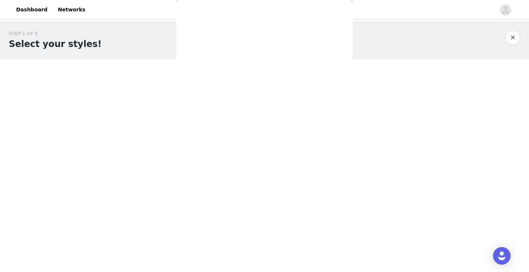
scroll to position [0, 0]
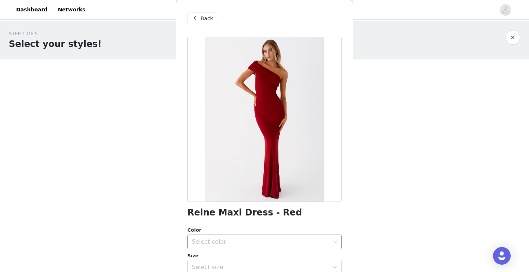
click at [284, 241] on div "Select color" at bounding box center [260, 241] width 137 height 7
click at [285, 257] on li "Red" at bounding box center [264, 258] width 154 height 12
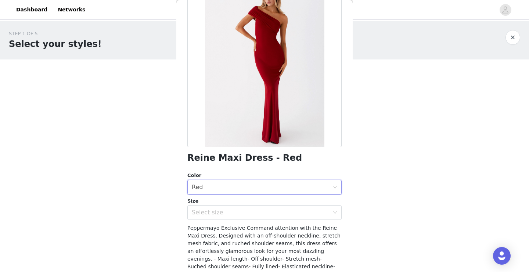
scroll to position [55, 0]
click at [289, 212] on div "Select size" at bounding box center [260, 212] width 137 height 7
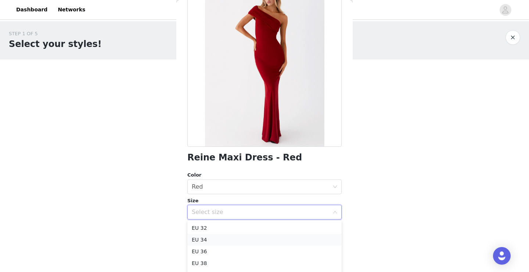
click at [284, 236] on li "EU 34" at bounding box center [264, 240] width 154 height 12
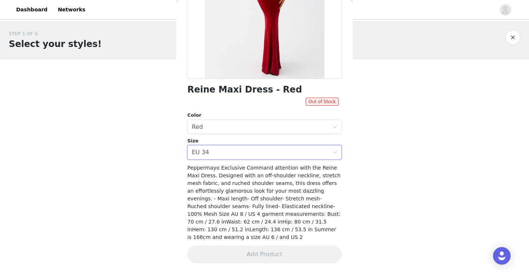
scroll to position [123, 0]
click at [291, 152] on div "Select size EU 34" at bounding box center [262, 153] width 141 height 14
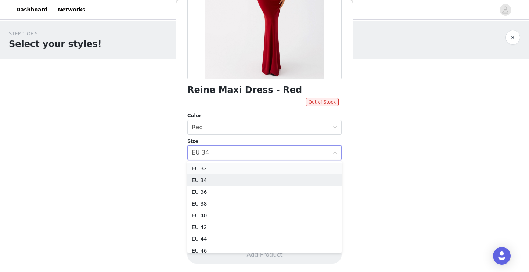
click at [284, 171] on li "EU 32" at bounding box center [264, 169] width 154 height 12
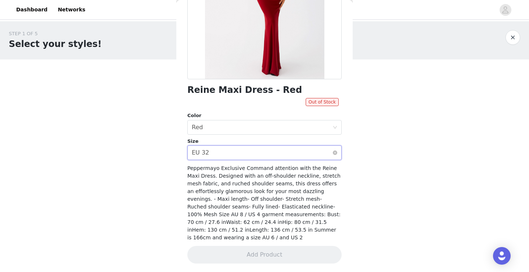
click at [280, 145] on div "Select size EU 32" at bounding box center [264, 152] width 154 height 15
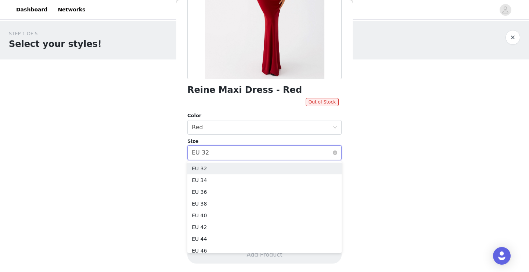
click at [281, 153] on div "Select size EU 32" at bounding box center [262, 153] width 141 height 14
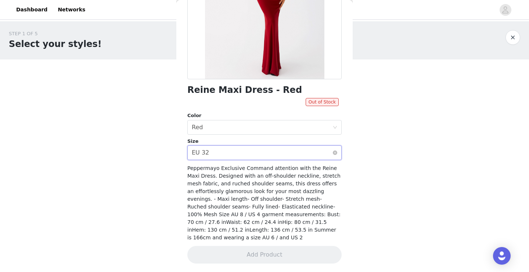
click at [271, 157] on div "Select size EU 32" at bounding box center [262, 153] width 141 height 14
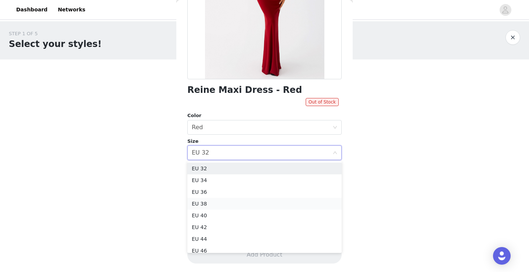
click at [270, 201] on li "EU 38" at bounding box center [264, 204] width 154 height 12
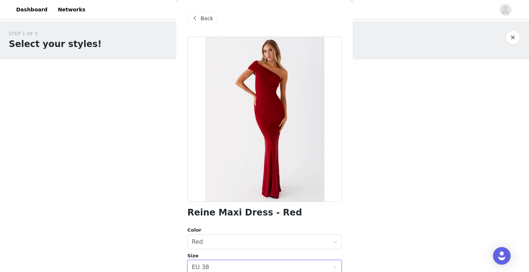
scroll to position [0, 0]
click at [210, 19] on span "Back" at bounding box center [207, 19] width 12 height 8
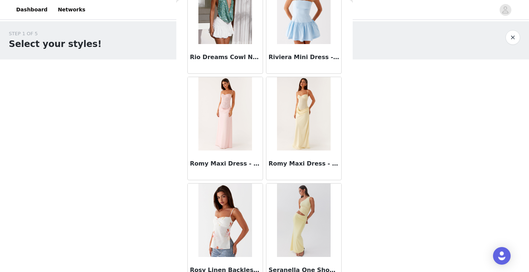
scroll to position [6178, 0]
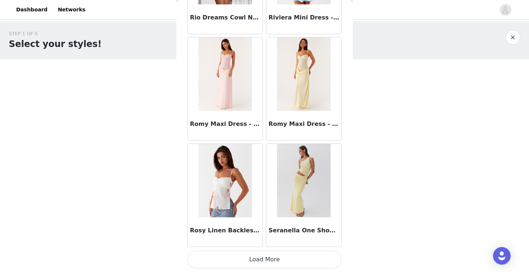
click at [385, 114] on div "STEP 1 OF 5 Select your styles! Please note that the sizes are in EU Sizes 0/3 …" at bounding box center [264, 79] width 529 height 116
click at [264, 260] on button "Load More" at bounding box center [264, 260] width 154 height 18
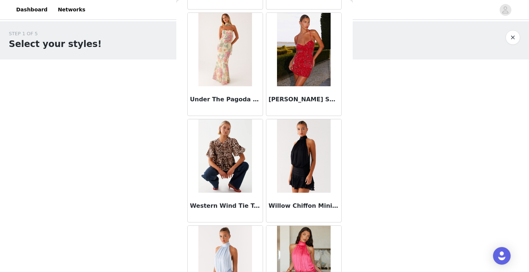
scroll to position [7057, 0]
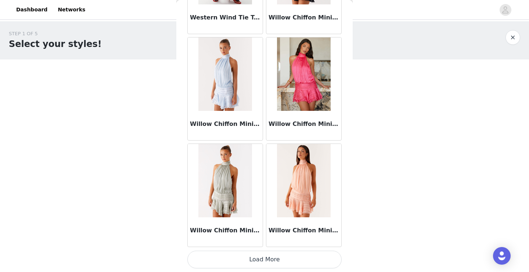
click at [270, 263] on button "Load More" at bounding box center [264, 260] width 154 height 18
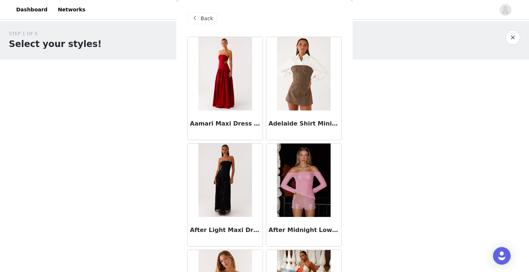
scroll to position [0, 0]
click at [204, 18] on span "Back" at bounding box center [207, 19] width 12 height 8
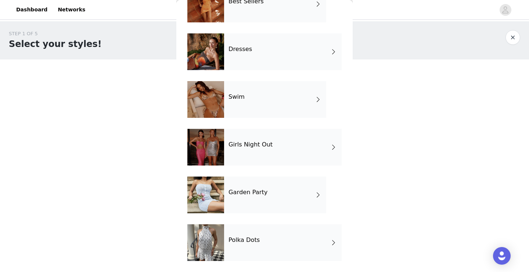
scroll to position [147, 0]
click at [280, 148] on div "Girls Night Out" at bounding box center [283, 147] width 118 height 37
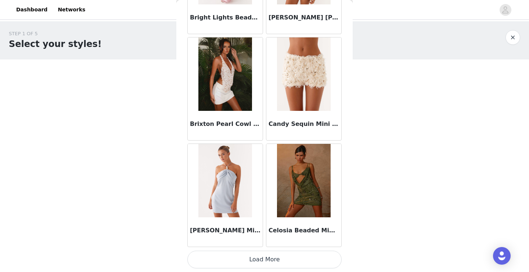
scroll to position [852, 0]
click at [289, 256] on button "Load More" at bounding box center [264, 260] width 154 height 18
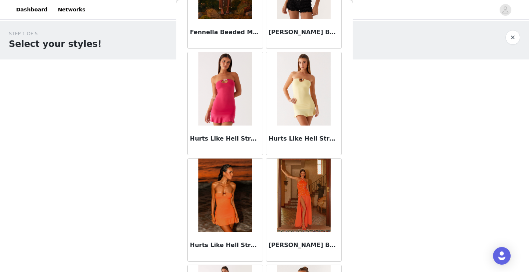
scroll to position [1825, 0]
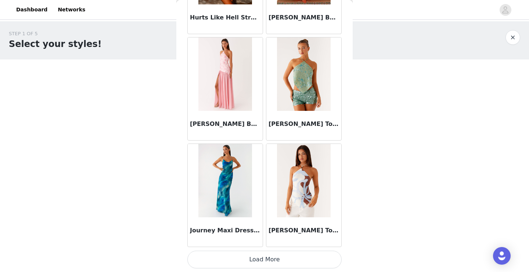
click at [299, 262] on button "Load More" at bounding box center [264, 260] width 154 height 18
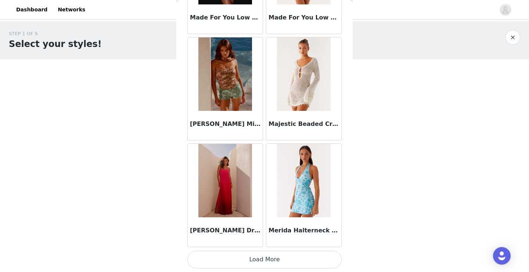
scroll to position [2982, 0]
click at [294, 257] on button "Load More" at bounding box center [264, 260] width 154 height 18
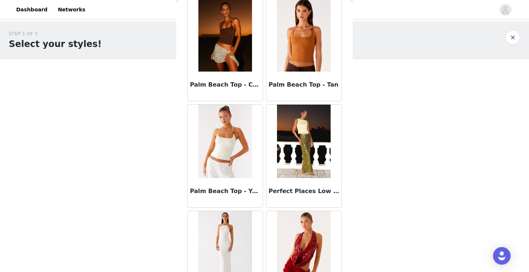
scroll to position [4048, 0]
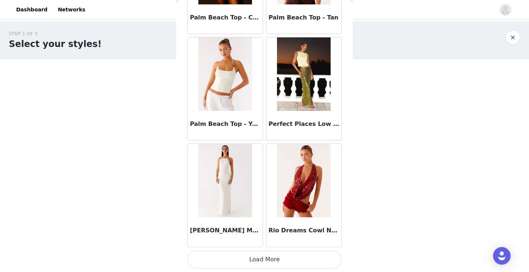
click at [304, 254] on button "Load More" at bounding box center [264, 260] width 154 height 18
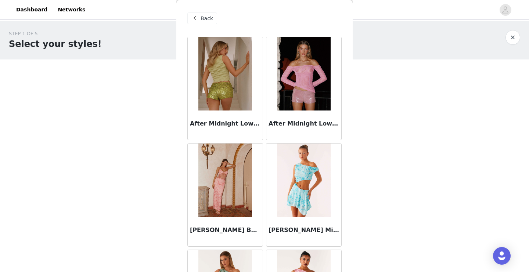
scroll to position [0, 0]
click at [206, 17] on span "Back" at bounding box center [207, 19] width 12 height 8
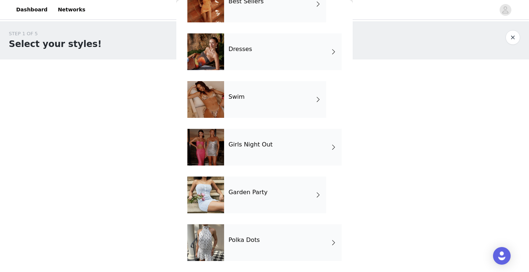
scroll to position [147, 0]
click at [262, 107] on div "Swim" at bounding box center [275, 99] width 102 height 37
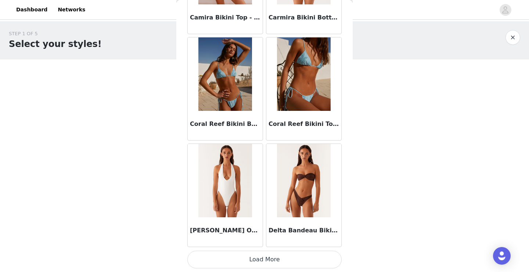
scroll to position [852, 0]
click at [288, 262] on button "Load More" at bounding box center [264, 260] width 154 height 18
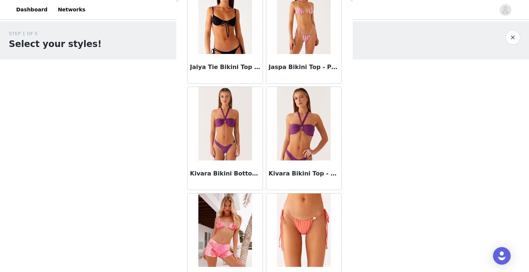
scroll to position [1868, 0]
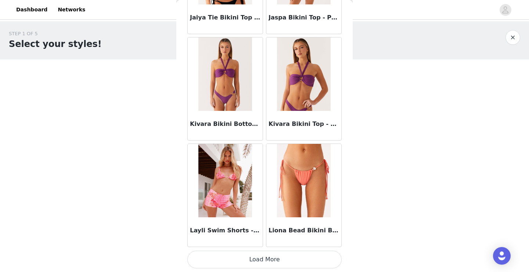
click at [298, 259] on button "Load More" at bounding box center [264, 260] width 154 height 18
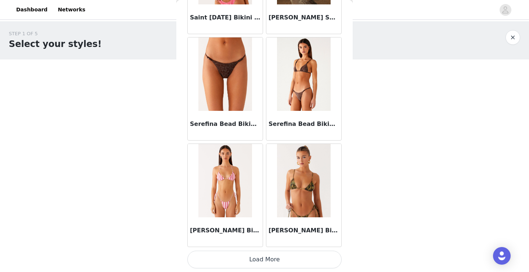
scroll to position [0, 0]
click at [265, 263] on button "Load More" at bounding box center [264, 260] width 154 height 18
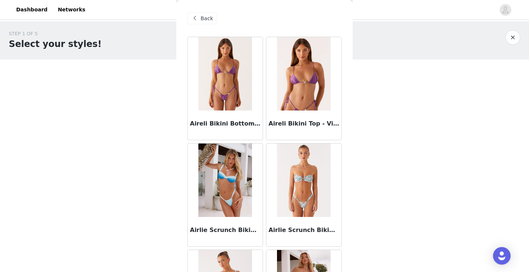
click at [200, 20] on div "Back" at bounding box center [202, 18] width 30 height 12
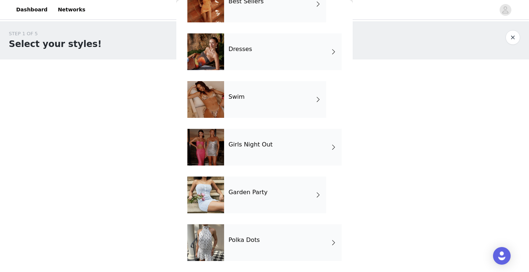
scroll to position [147, 0]
click at [294, 192] on div "Garden Party" at bounding box center [275, 195] width 102 height 37
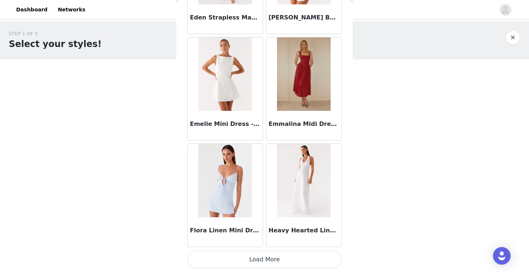
scroll to position [0, 0]
click at [293, 254] on button "Load More" at bounding box center [264, 260] width 154 height 18
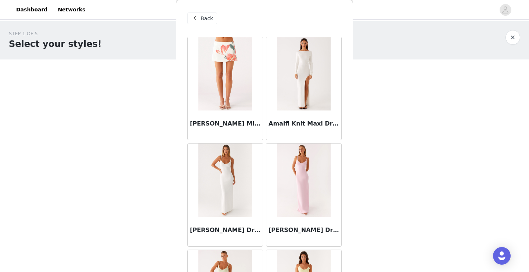
click at [206, 18] on span "Back" at bounding box center [207, 19] width 12 height 8
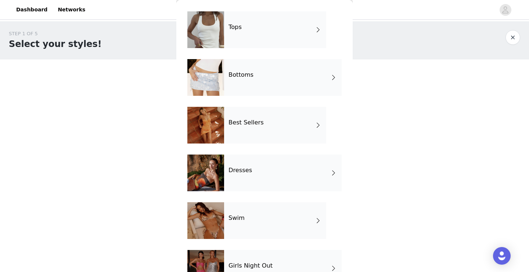
scroll to position [25, 0]
click at [291, 34] on div "Tops" at bounding box center [275, 29] width 102 height 37
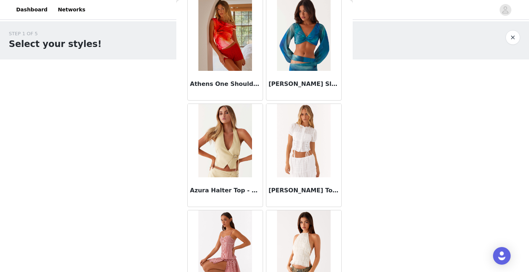
scroll to position [387, 0]
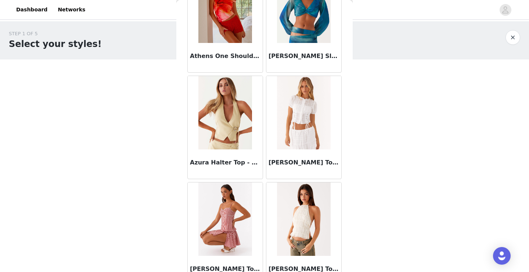
click at [250, 133] on img at bounding box center [224, 112] width 53 height 73
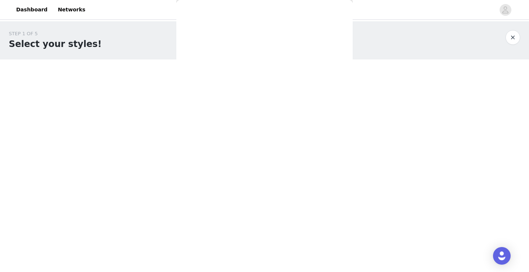
scroll to position [0, 0]
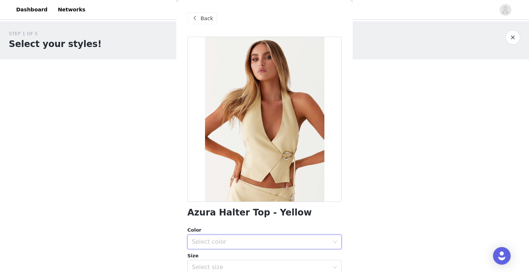
click at [264, 237] on div "Select color" at bounding box center [262, 242] width 141 height 14
click at [266, 260] on li "Yellow" at bounding box center [261, 258] width 149 height 12
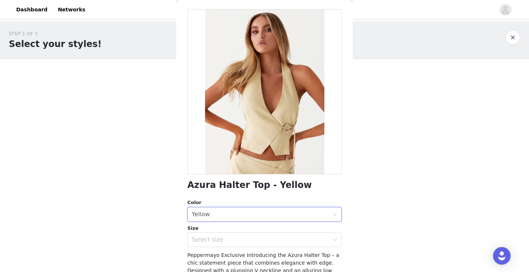
scroll to position [33, 0]
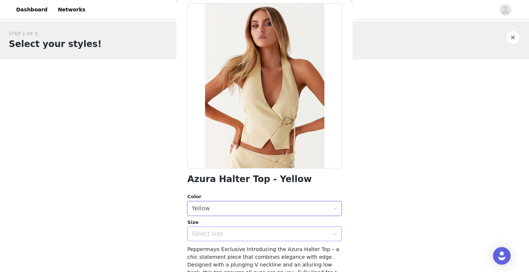
click at [267, 235] on div "Select size" at bounding box center [260, 233] width 137 height 7
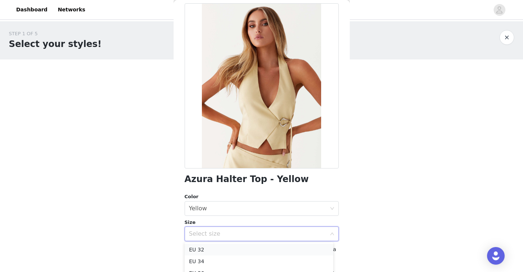
click at [258, 249] on li "EU 32" at bounding box center [259, 250] width 149 height 12
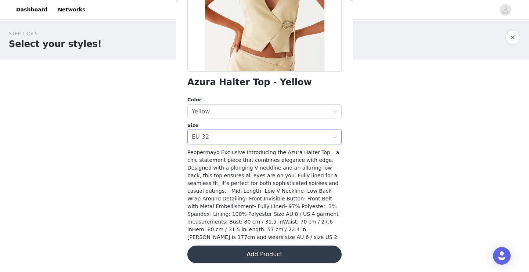
scroll to position [130, 0]
click at [267, 257] on button "Add Product" at bounding box center [264, 255] width 154 height 18
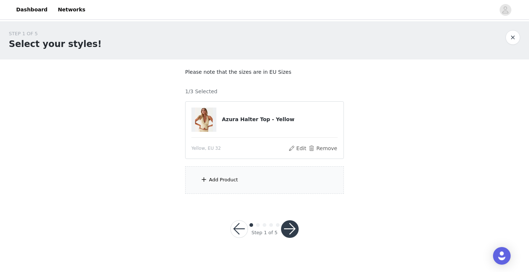
click at [257, 177] on div "Add Product" at bounding box center [264, 180] width 159 height 28
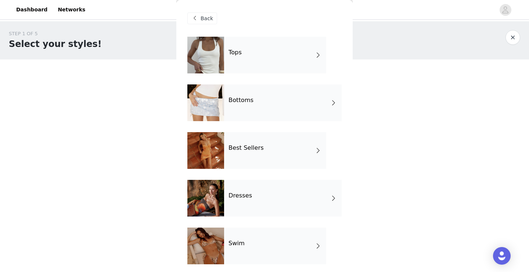
click at [278, 42] on div "Tops" at bounding box center [275, 55] width 102 height 37
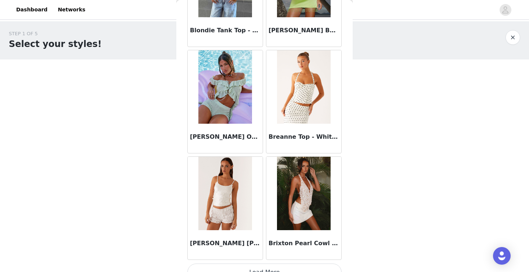
scroll to position [852, 0]
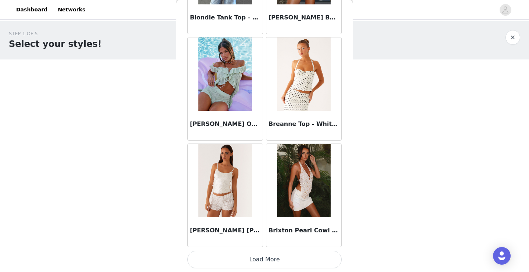
click at [284, 257] on button "Load More" at bounding box center [264, 260] width 154 height 18
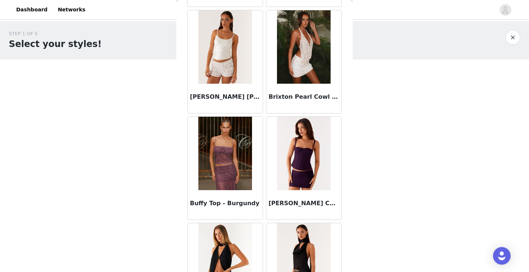
scroll to position [1044, 0]
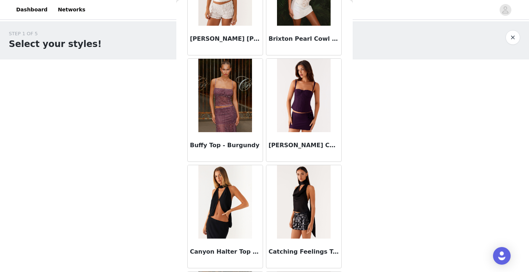
click at [228, 207] on img at bounding box center [224, 201] width 53 height 73
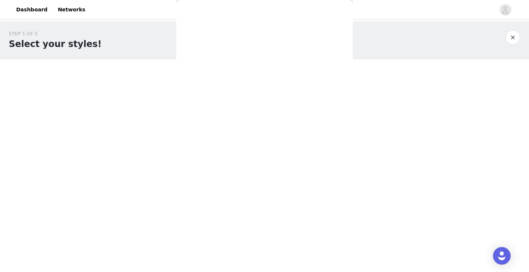
scroll to position [0, 0]
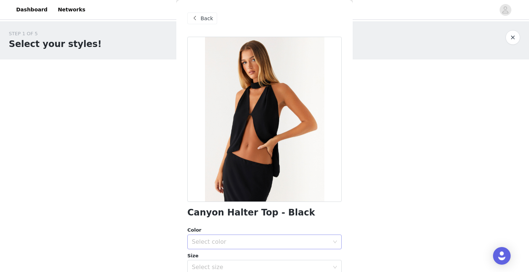
click at [265, 236] on div "Select color" at bounding box center [262, 242] width 141 height 14
click at [266, 253] on li "Black" at bounding box center [261, 258] width 149 height 12
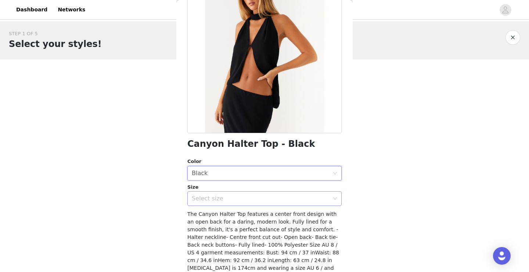
click at [300, 199] on div "Select size" at bounding box center [260, 198] width 137 height 7
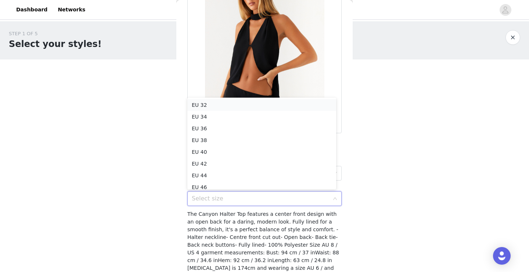
click at [289, 108] on li "EU 32" at bounding box center [261, 105] width 149 height 12
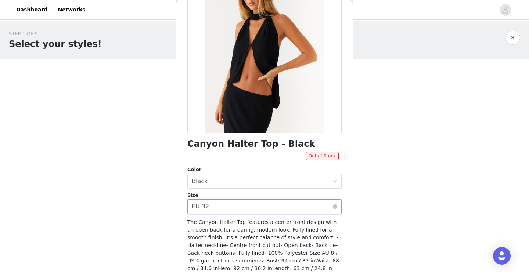
click at [287, 209] on div "Select size EU 32" at bounding box center [262, 207] width 141 height 14
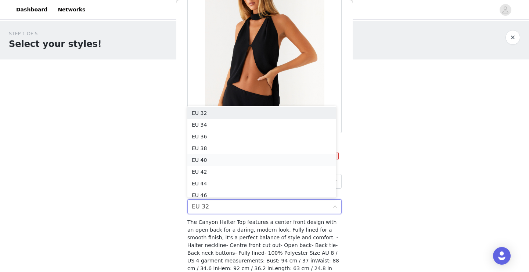
scroll to position [4, 0]
click at [246, 121] on li "EU 34" at bounding box center [261, 121] width 149 height 12
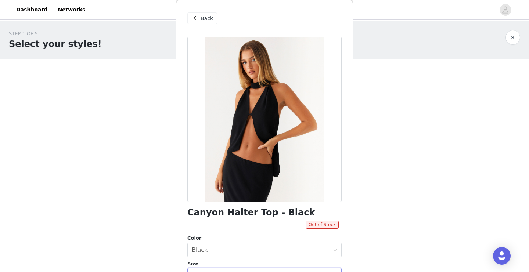
scroll to position [0, 0]
click at [205, 22] on span "Back" at bounding box center [207, 19] width 12 height 8
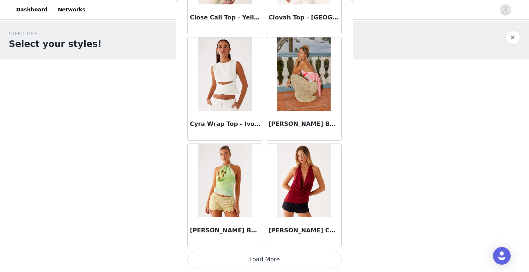
scroll to position [1917, 0]
click at [296, 257] on button "Load More" at bounding box center [264, 260] width 154 height 18
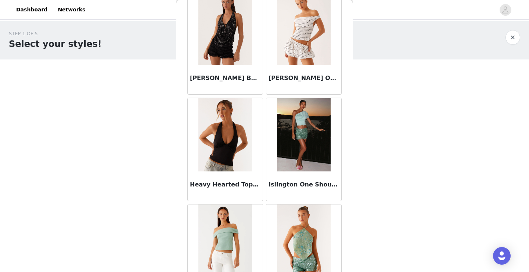
scroll to position [2709, 0]
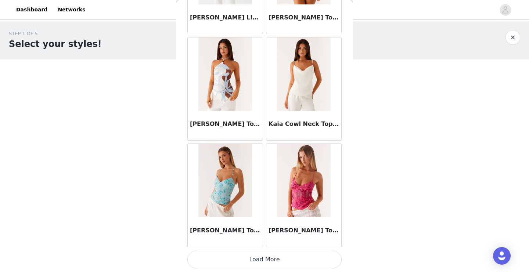
click at [288, 265] on button "Load More" at bounding box center [264, 260] width 154 height 18
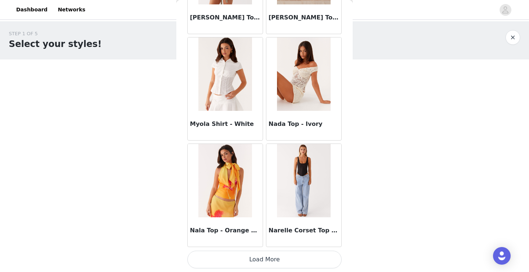
scroll to position [4048, 0]
click at [285, 258] on button "Load More" at bounding box center [264, 260] width 154 height 18
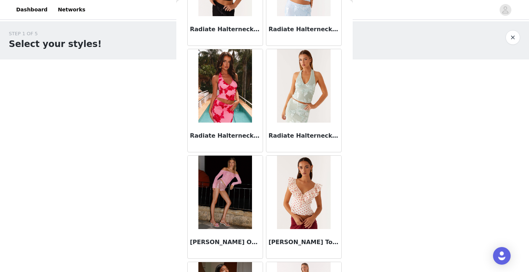
scroll to position [5006, 0]
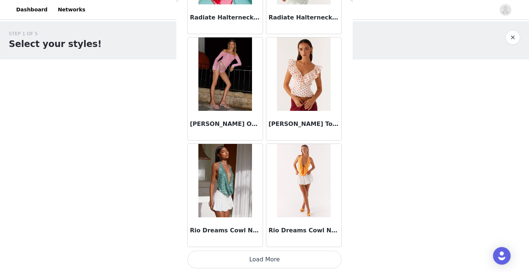
click at [284, 259] on button "Load More" at bounding box center [264, 260] width 154 height 18
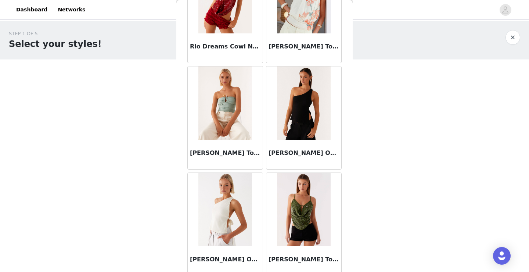
scroll to position [5404, 0]
click at [293, 129] on img at bounding box center [303, 102] width 53 height 73
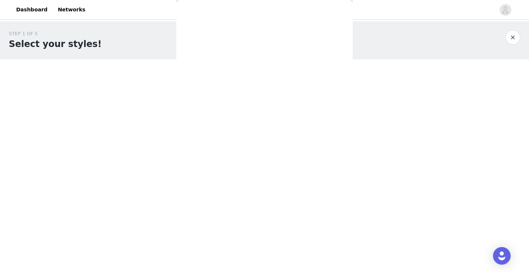
scroll to position [0, 0]
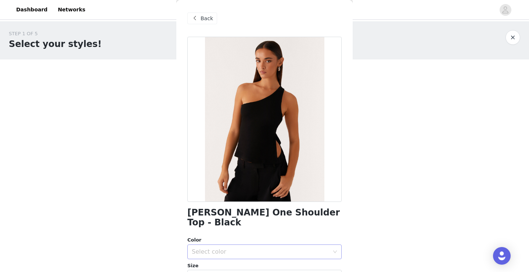
click at [266, 248] on div "Select color" at bounding box center [260, 251] width 137 height 7
click at [266, 258] on li "Black" at bounding box center [261, 258] width 149 height 12
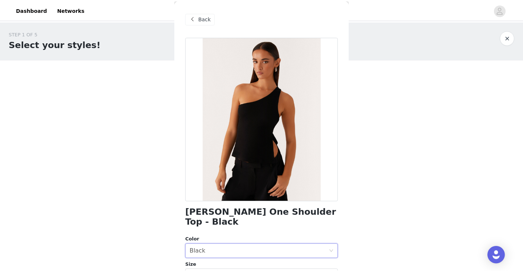
scroll to position [21, 0]
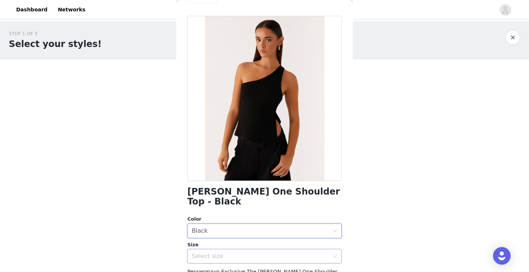
click at [266, 253] on div "Select size" at bounding box center [260, 256] width 137 height 7
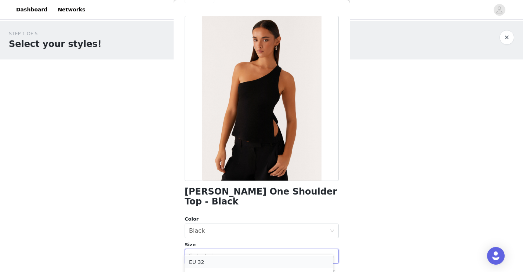
click at [262, 263] on li "EU 32" at bounding box center [259, 262] width 149 height 12
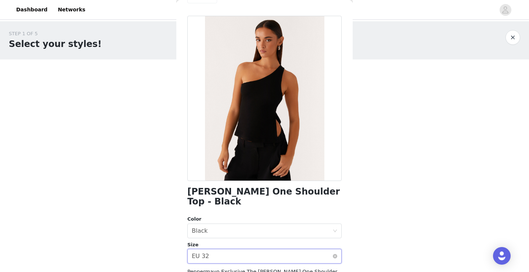
click at [264, 249] on div "Select size EU 32" at bounding box center [262, 256] width 141 height 14
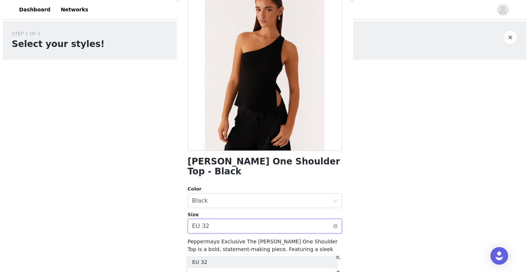
scroll to position [51, 0]
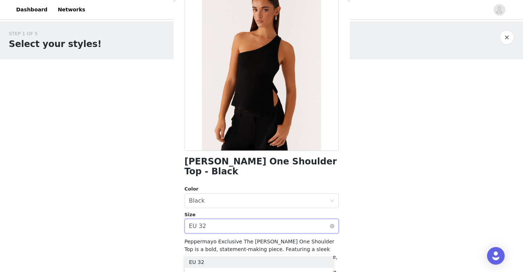
click at [249, 219] on div "Select size EU 32" at bounding box center [259, 226] width 141 height 14
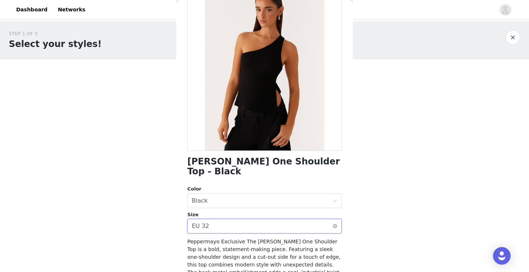
click at [239, 219] on div "Select size EU 32" at bounding box center [262, 226] width 141 height 14
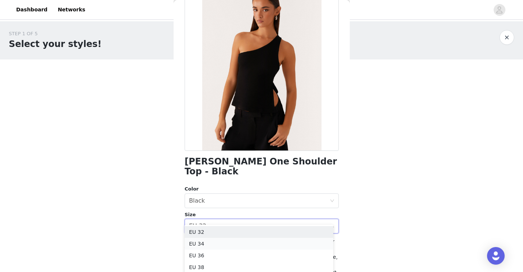
click at [238, 245] on li "EU 34" at bounding box center [259, 244] width 149 height 12
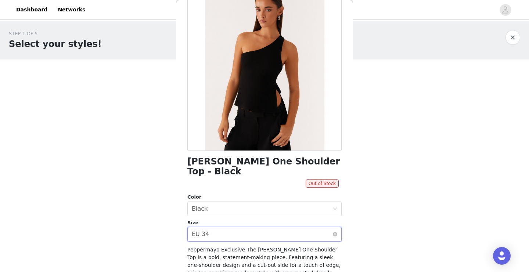
click at [235, 227] on div "Select size EU 34" at bounding box center [262, 234] width 141 height 14
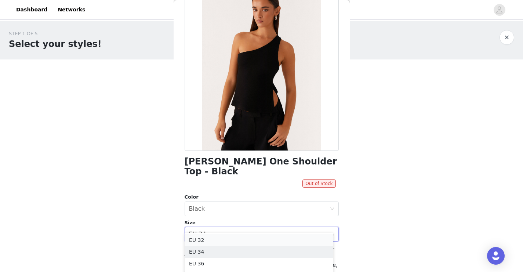
click at [237, 242] on li "EU 32" at bounding box center [259, 240] width 149 height 12
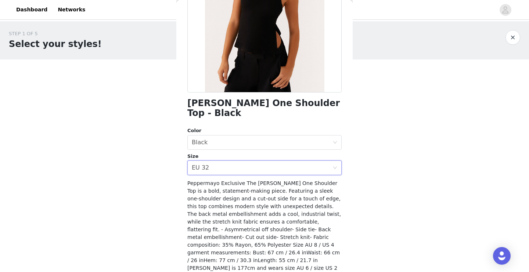
scroll to position [115, 0]
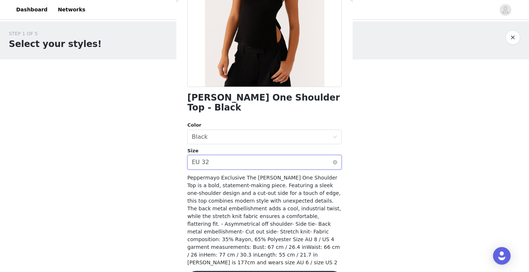
click at [276, 155] on div "Select size EU 32" at bounding box center [262, 162] width 141 height 14
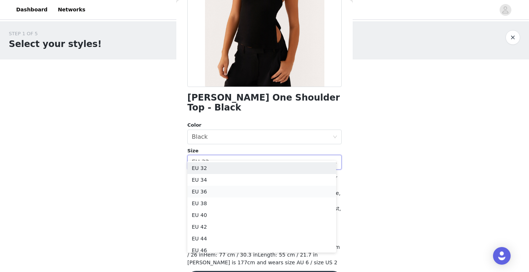
click at [249, 190] on li "EU 36" at bounding box center [261, 192] width 149 height 12
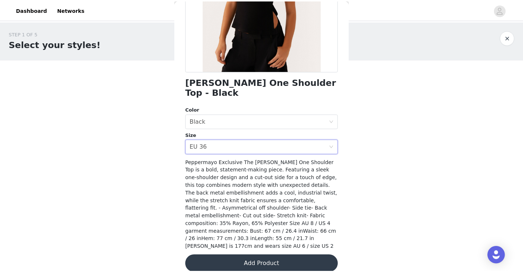
scroll to position [130, 0]
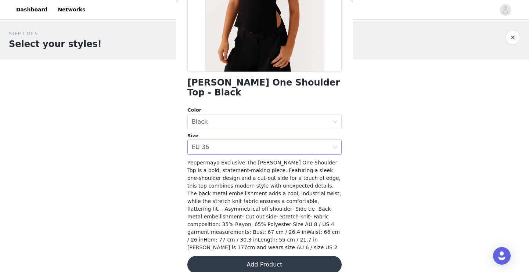
click at [250, 256] on button "Add Product" at bounding box center [264, 265] width 154 height 18
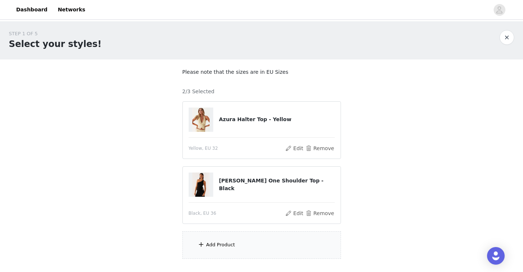
click at [239, 248] on div "Add Product" at bounding box center [262, 245] width 159 height 28
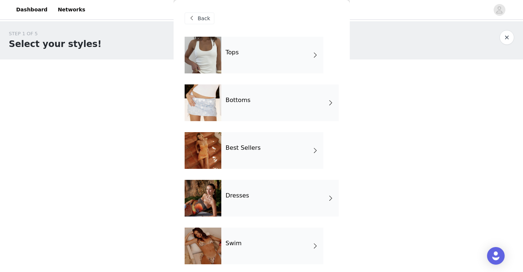
click at [244, 63] on div "Tops" at bounding box center [273, 55] width 102 height 37
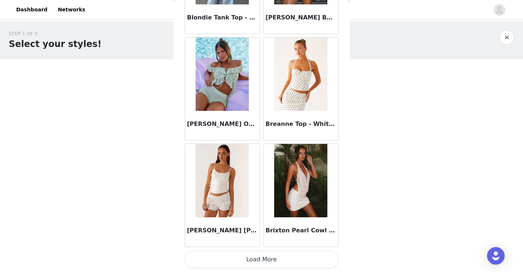
scroll to position [48, 0]
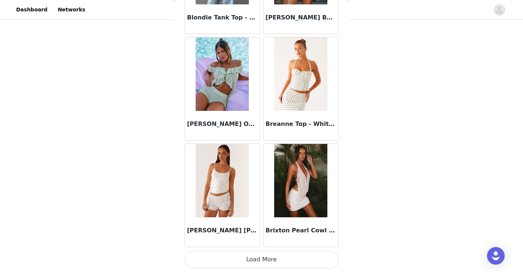
click at [297, 262] on button "Load More" at bounding box center [262, 260] width 154 height 18
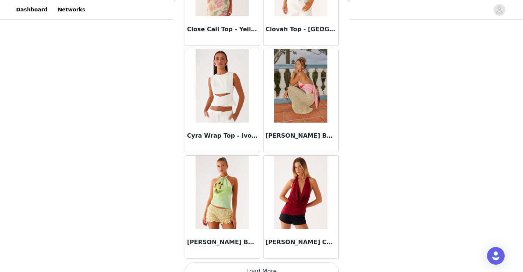
scroll to position [1917, 0]
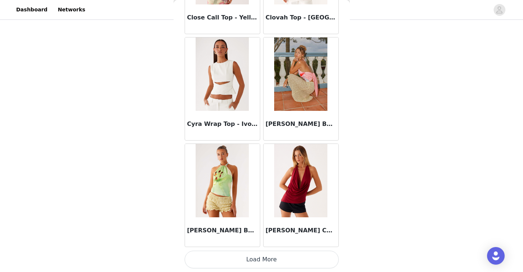
click at [291, 257] on button "Load More" at bounding box center [262, 260] width 154 height 18
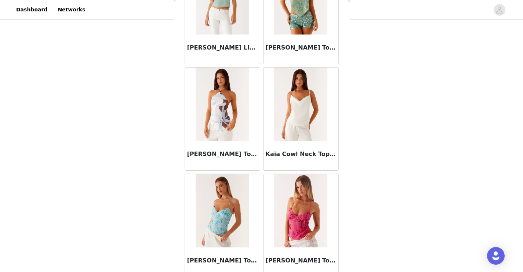
scroll to position [2982, 0]
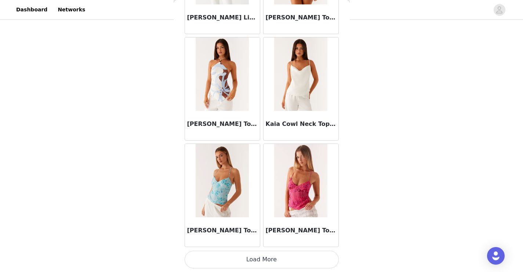
click at [300, 260] on button "Load More" at bounding box center [262, 260] width 154 height 18
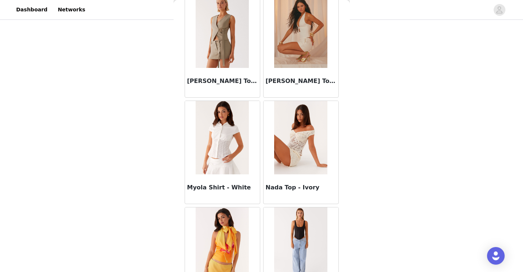
scroll to position [4048, 0]
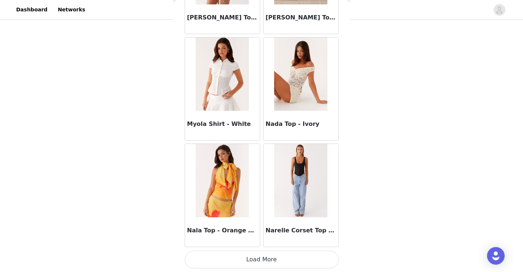
click at [301, 260] on button "Load More" at bounding box center [262, 260] width 154 height 18
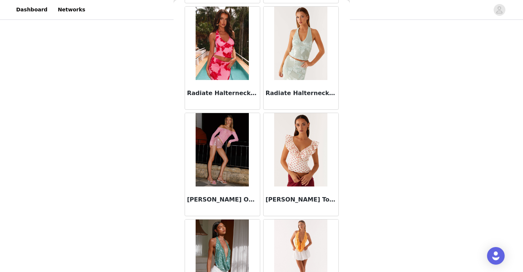
scroll to position [5113, 0]
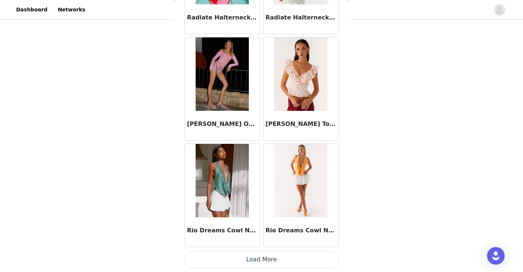
click at [282, 254] on button "Load More" at bounding box center [262, 260] width 154 height 18
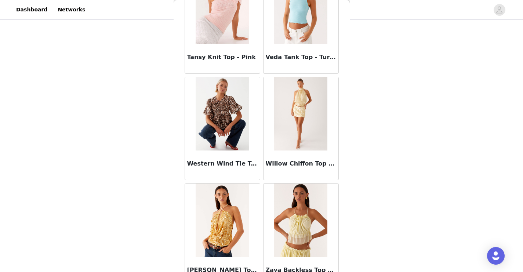
scroll to position [6178, 0]
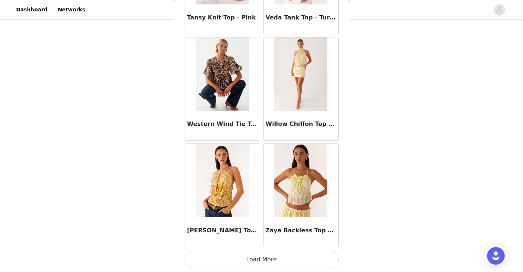
click at [284, 255] on button "Load More" at bounding box center [262, 260] width 154 height 18
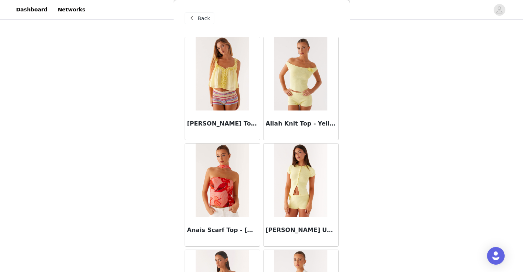
scroll to position [0, 0]
click at [205, 18] on span "Back" at bounding box center [204, 19] width 12 height 8
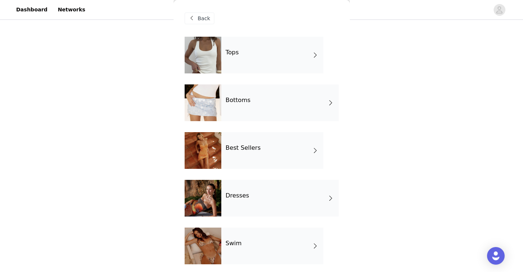
click at [251, 103] on div "Bottoms" at bounding box center [281, 102] width 118 height 37
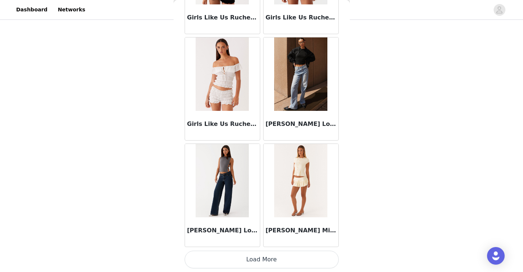
scroll to position [48, 0]
click at [260, 254] on button "Load More" at bounding box center [262, 260] width 154 height 18
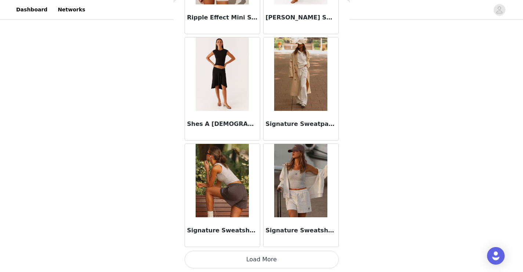
scroll to position [1917, 0]
click at [260, 260] on button "Load More" at bounding box center [262, 260] width 154 height 18
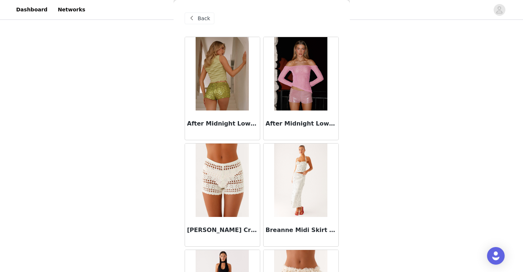
scroll to position [0, 0]
click at [194, 18] on span at bounding box center [192, 18] width 9 height 9
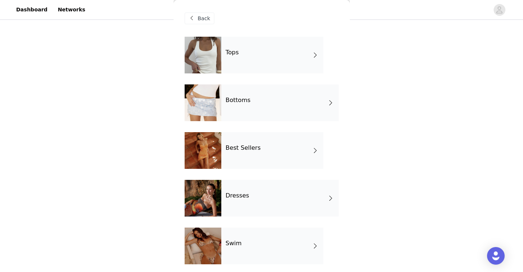
click at [241, 151] on h4 "Best Sellers" at bounding box center [243, 148] width 35 height 7
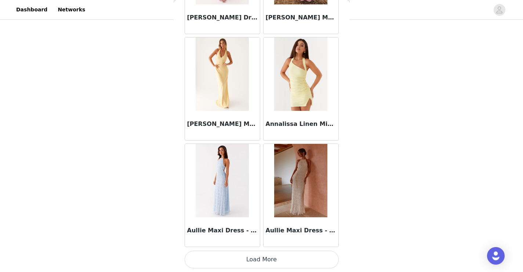
scroll to position [48, 0]
click at [288, 263] on button "Load More" at bounding box center [262, 260] width 154 height 18
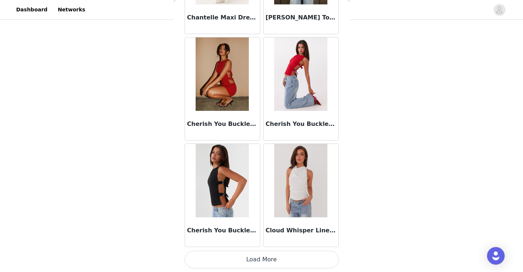
click at [281, 257] on button "Load More" at bounding box center [262, 260] width 154 height 18
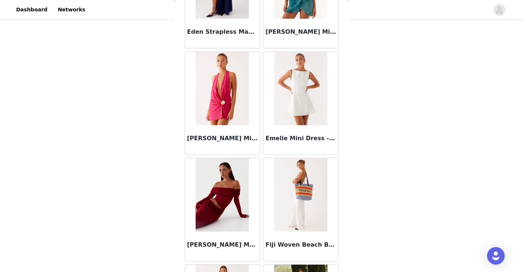
scroll to position [2543, 0]
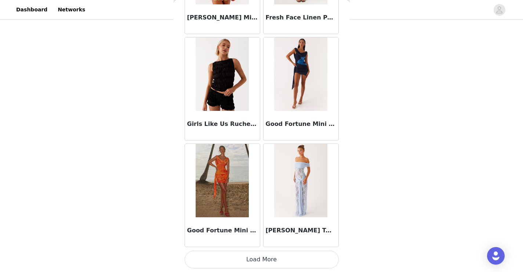
click at [279, 260] on button "Load More" at bounding box center [262, 260] width 154 height 18
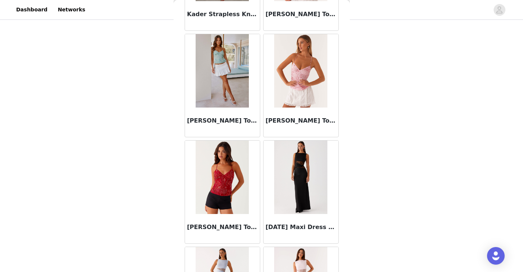
scroll to position [3865, 0]
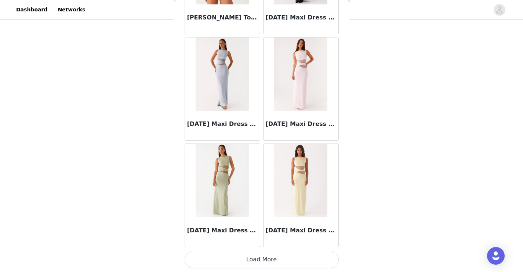
click at [278, 262] on button "Load More" at bounding box center [262, 260] width 154 height 18
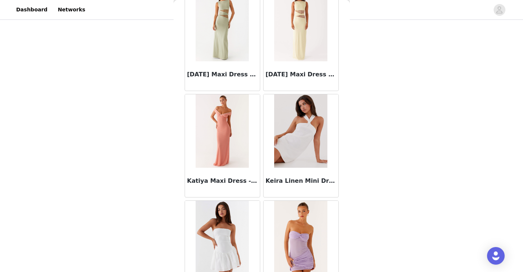
scroll to position [4224, 0]
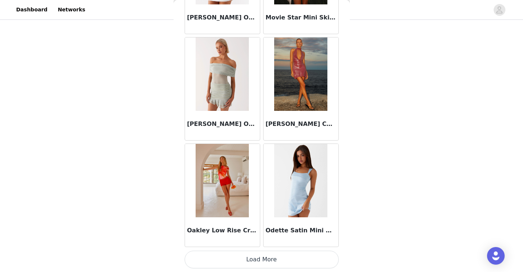
click at [276, 256] on button "Load More" at bounding box center [262, 260] width 154 height 18
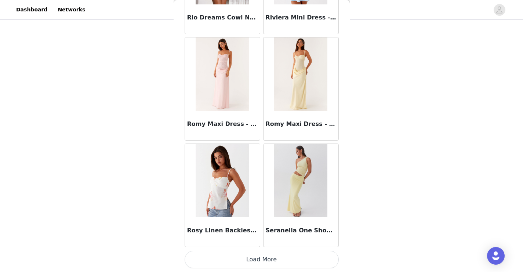
scroll to position [48, 0]
click at [275, 260] on button "Load More" at bounding box center [262, 260] width 154 height 18
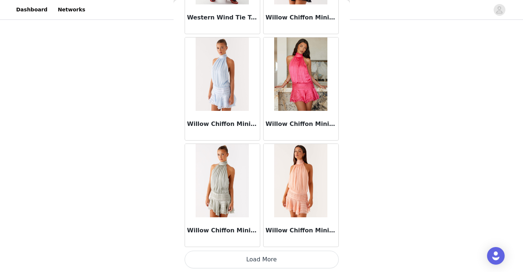
click at [241, 262] on button "Load More" at bounding box center [262, 260] width 154 height 18
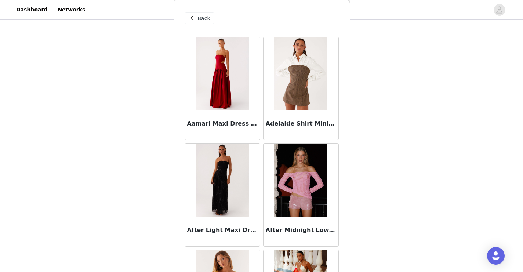
scroll to position [0, 0]
click at [197, 14] on div "Back" at bounding box center [200, 18] width 30 height 12
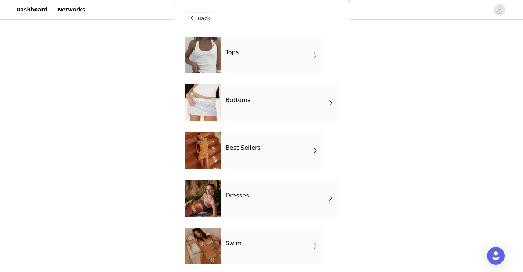
click at [241, 190] on div "Dresses" at bounding box center [281, 198] width 118 height 37
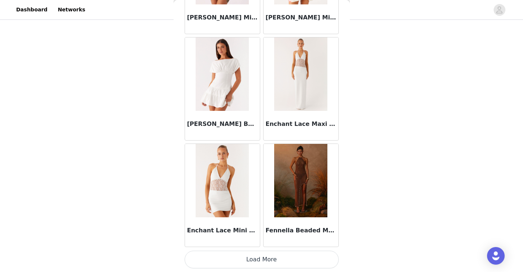
scroll to position [852, 0]
click at [283, 261] on button "Load More" at bounding box center [262, 260] width 154 height 18
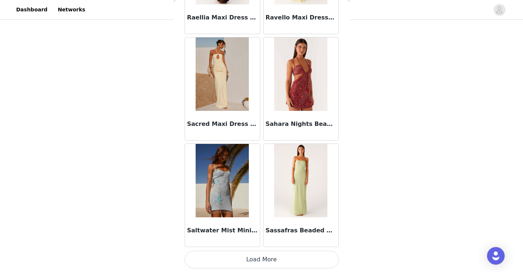
scroll to position [1917, 0]
click at [285, 267] on button "Load More" at bounding box center [262, 260] width 154 height 18
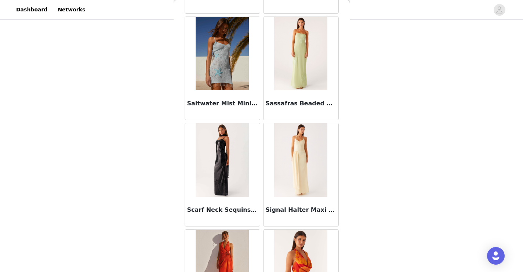
scroll to position [2089, 0]
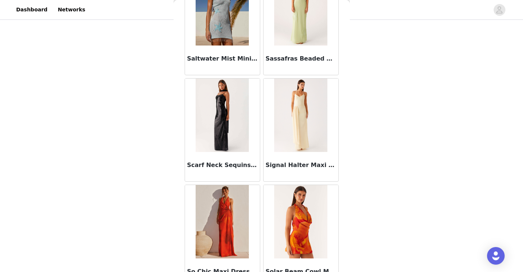
click at [220, 150] on img at bounding box center [222, 115] width 53 height 73
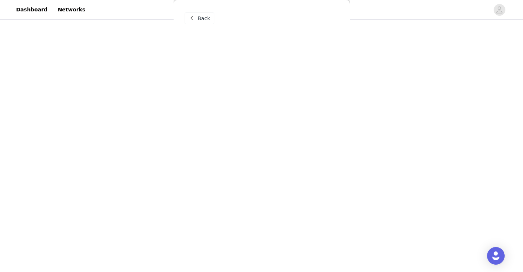
scroll to position [0, 0]
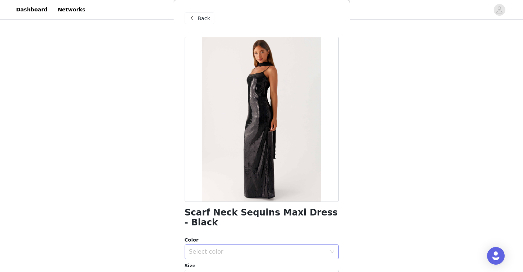
click at [230, 247] on div "Select color" at bounding box center [259, 252] width 141 height 14
click at [230, 267] on li "Black" at bounding box center [259, 268] width 149 height 12
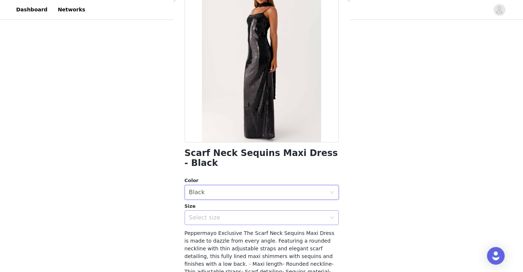
scroll to position [60, 0]
click at [244, 218] on div "Select size" at bounding box center [257, 217] width 137 height 7
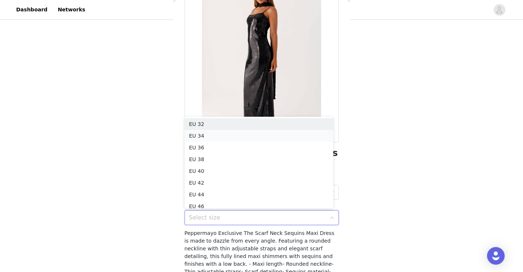
scroll to position [4, 0]
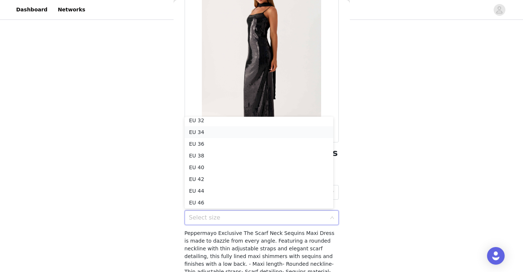
click at [240, 128] on li "EU 34" at bounding box center [259, 132] width 149 height 12
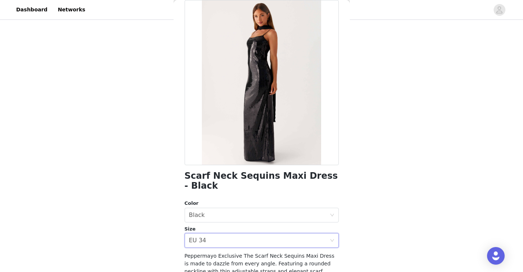
scroll to position [37, 0]
click at [224, 238] on div "Select size EU 34" at bounding box center [259, 240] width 141 height 14
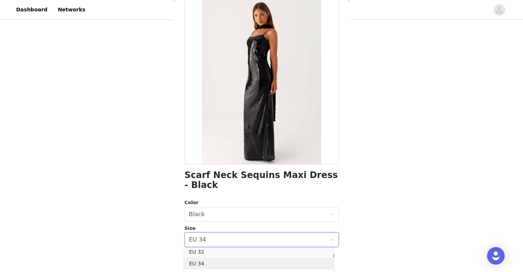
scroll to position [1, 0]
click at [223, 253] on li "EU 32" at bounding box center [259, 254] width 149 height 12
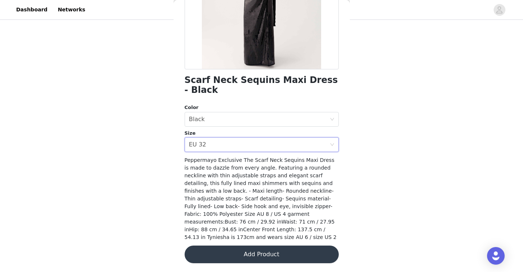
scroll to position [132, 0]
click at [241, 255] on button "Add Product" at bounding box center [262, 255] width 154 height 18
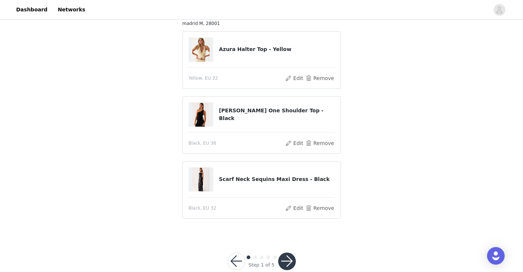
scroll to position [107, 0]
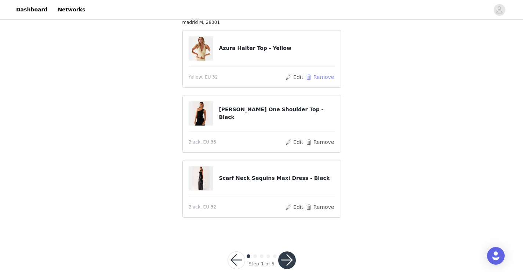
click at [326, 77] on button "Remove" at bounding box center [319, 77] width 29 height 9
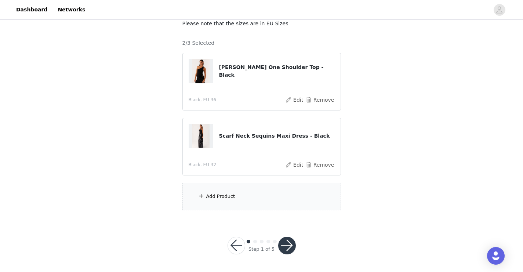
scroll to position [48, 0]
click at [274, 192] on div "Add Product" at bounding box center [262, 197] width 159 height 28
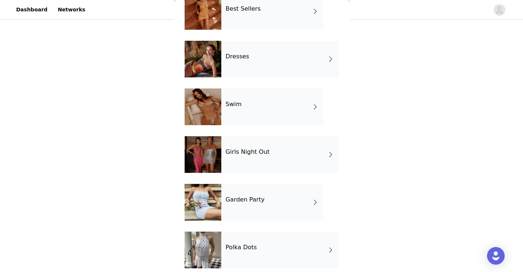
scroll to position [140, 0]
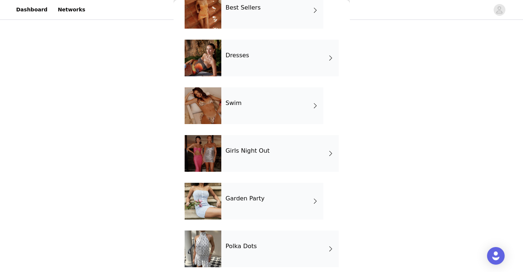
click at [274, 147] on div "Girls Night Out" at bounding box center [281, 153] width 118 height 37
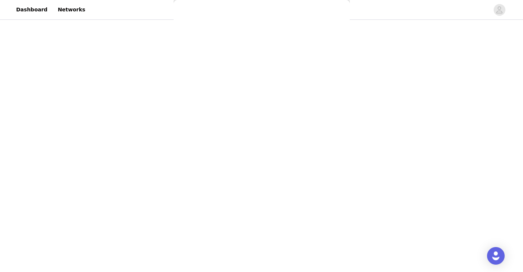
scroll to position [0, 0]
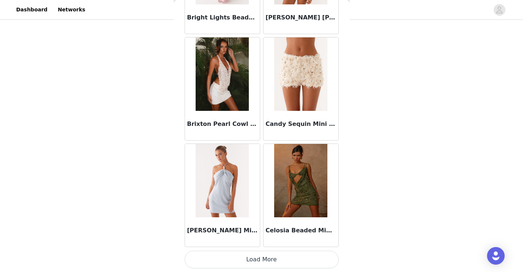
click at [270, 258] on button "Load More" at bounding box center [262, 260] width 154 height 18
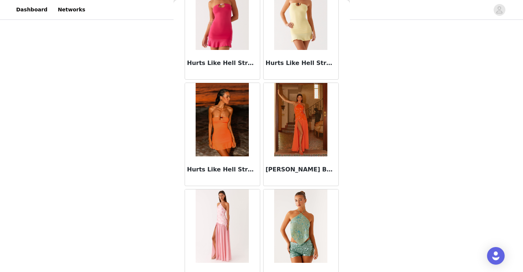
scroll to position [1815, 0]
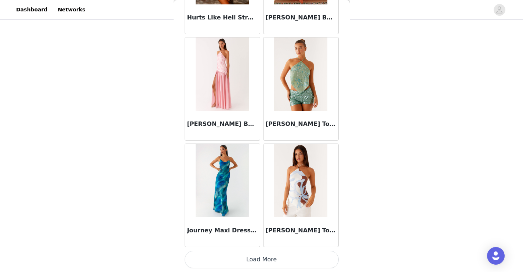
click at [274, 264] on button "Load More" at bounding box center [262, 260] width 154 height 18
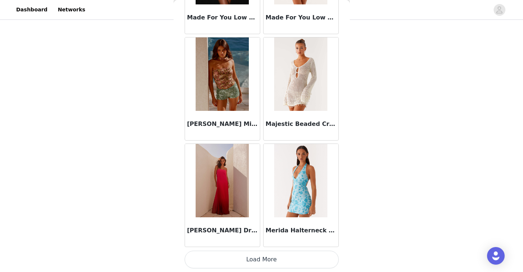
scroll to position [2982, 0]
click at [273, 261] on button "Load More" at bounding box center [262, 260] width 154 height 18
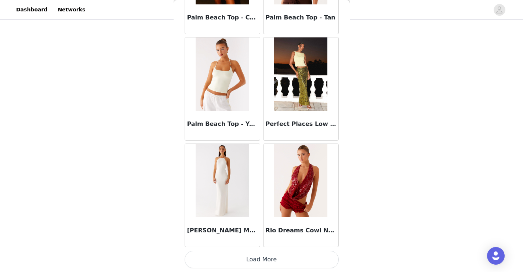
scroll to position [48, 0]
click at [275, 262] on button "Load More" at bounding box center [262, 260] width 154 height 18
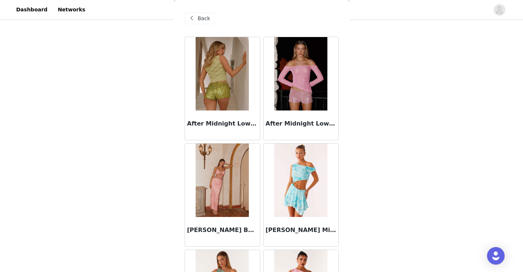
scroll to position [0, 0]
click at [207, 19] on span "Back" at bounding box center [204, 19] width 12 height 8
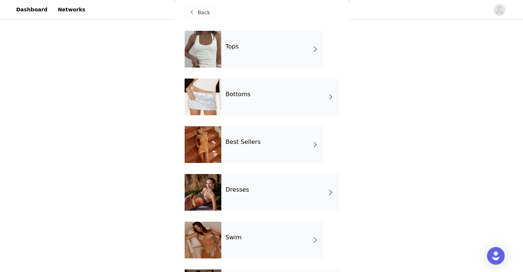
scroll to position [5, 0]
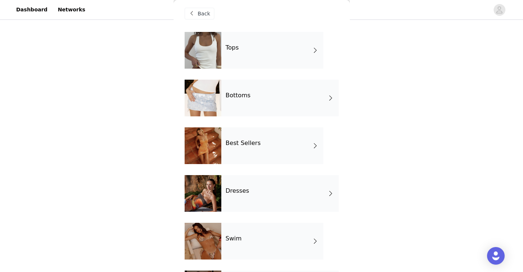
click at [263, 42] on div "Tops" at bounding box center [273, 50] width 102 height 37
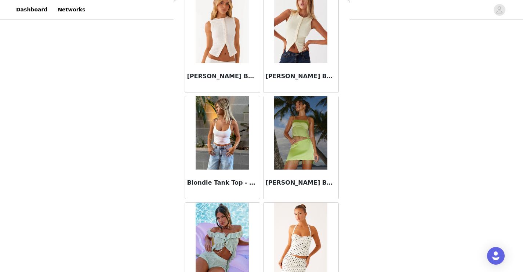
scroll to position [688, 0]
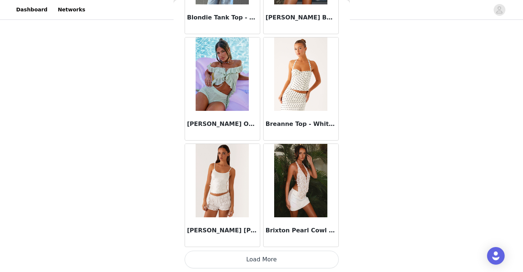
click at [248, 262] on button "Load More" at bounding box center [262, 260] width 154 height 18
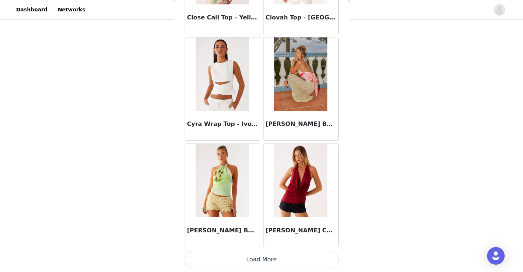
scroll to position [1917, 0]
click at [250, 263] on button "Load More" at bounding box center [262, 260] width 154 height 18
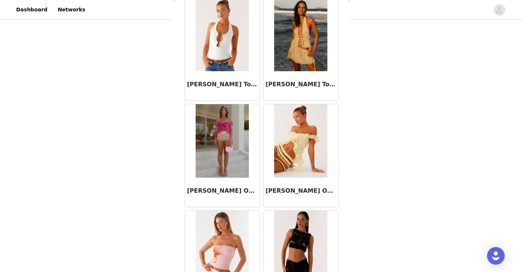
scroll to position [2277, 0]
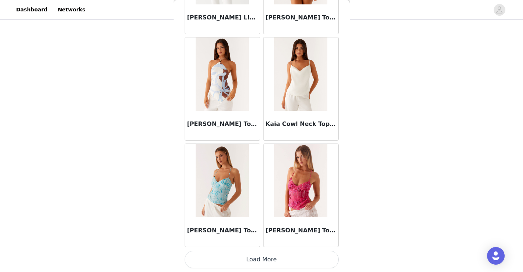
click at [250, 264] on button "Load More" at bounding box center [262, 260] width 154 height 18
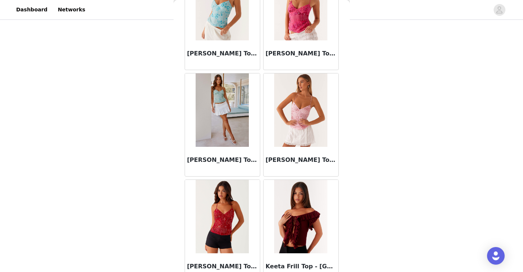
scroll to position [3231, 0]
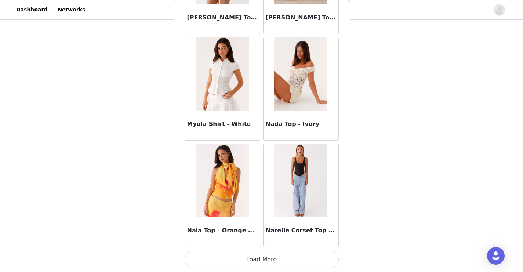
click at [256, 262] on button "Load More" at bounding box center [262, 260] width 154 height 18
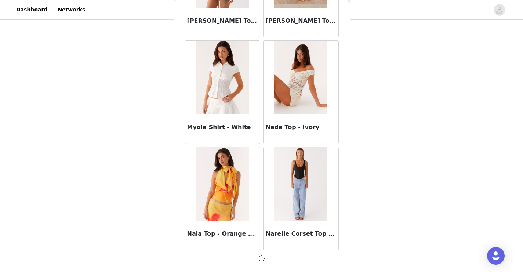
scroll to position [4044, 0]
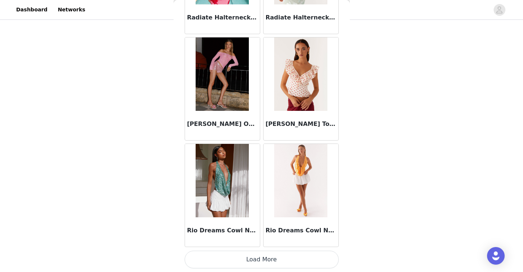
click at [267, 259] on button "Load More" at bounding box center [262, 260] width 154 height 18
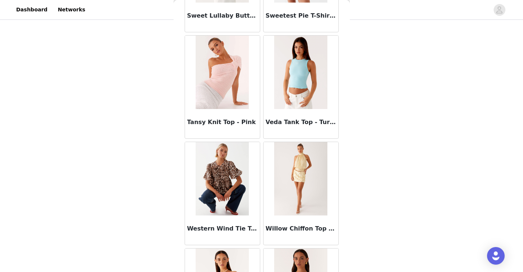
scroll to position [6092, 0]
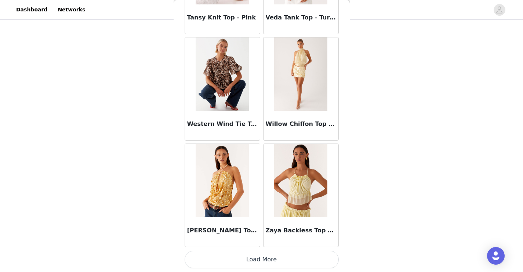
click at [268, 260] on button "Load More" at bounding box center [262, 260] width 154 height 18
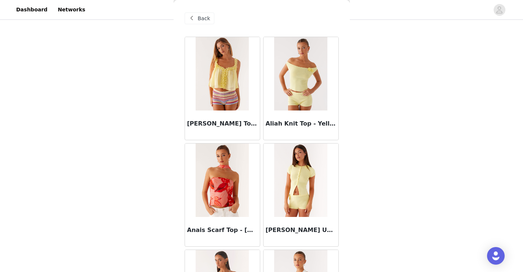
scroll to position [0, 0]
click at [202, 21] on span "Back" at bounding box center [204, 19] width 12 height 8
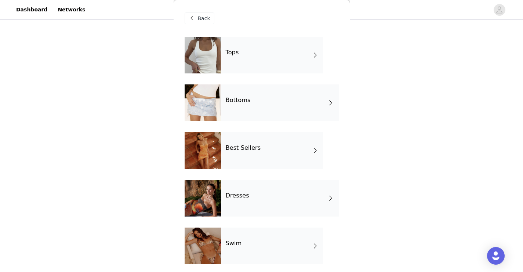
click at [244, 147] on h4 "Best Sellers" at bounding box center [243, 148] width 35 height 7
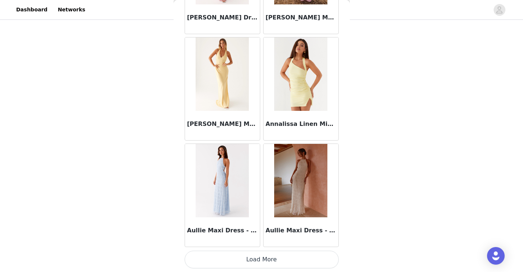
scroll to position [48, 0]
click at [274, 266] on button "Load More" at bounding box center [262, 260] width 154 height 18
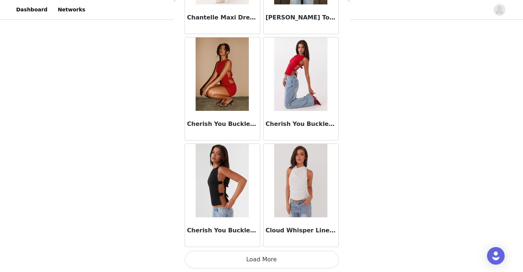
click at [270, 259] on button "Load More" at bounding box center [262, 260] width 154 height 18
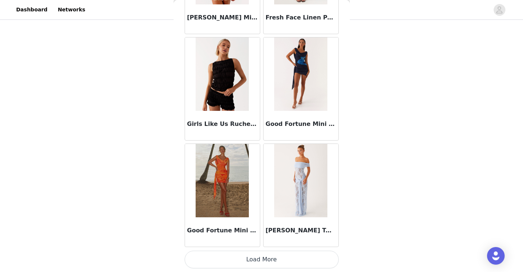
click at [291, 263] on button "Load More" at bounding box center [262, 260] width 154 height 18
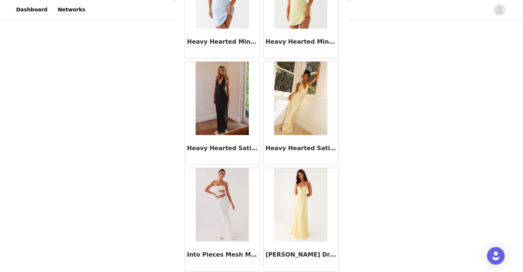
scroll to position [3392, 0]
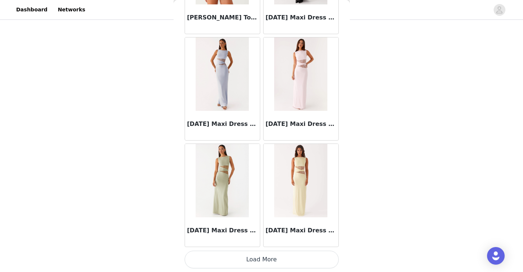
click at [296, 262] on button "Load More" at bounding box center [262, 260] width 154 height 18
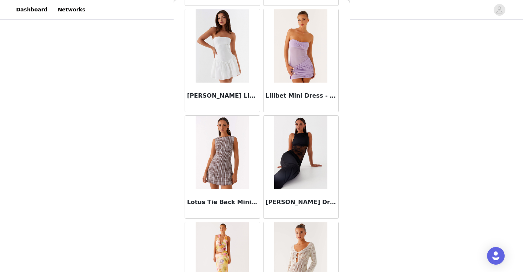
scroll to position [4516, 0]
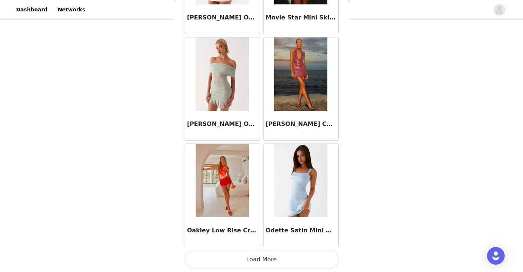
click at [287, 260] on button "Load More" at bounding box center [262, 260] width 154 height 18
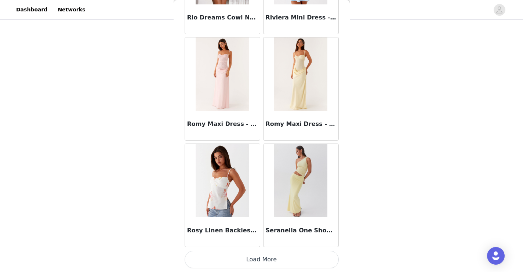
scroll to position [6178, 0]
click at [283, 257] on button "Load More" at bounding box center [262, 260] width 154 height 18
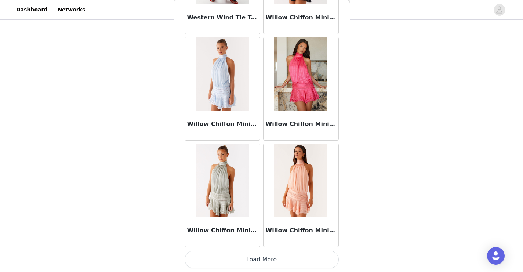
scroll to position [7244, 0]
click at [281, 260] on button "Load More" at bounding box center [262, 260] width 154 height 18
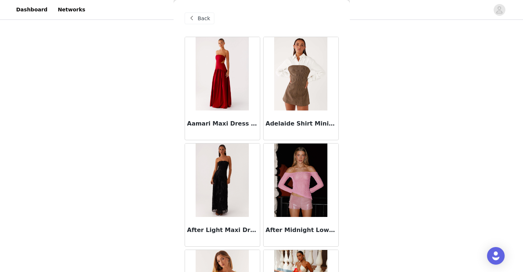
scroll to position [0, 0]
click at [196, 17] on span at bounding box center [192, 18] width 9 height 9
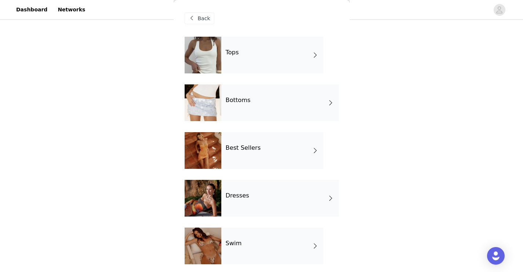
click at [249, 56] on div "Tops" at bounding box center [273, 55] width 102 height 37
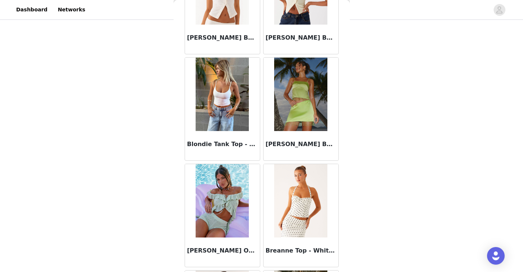
scroll to position [726, 0]
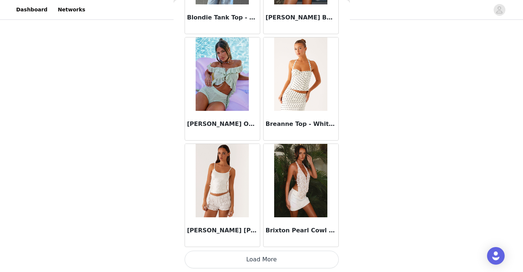
click at [247, 261] on button "Load More" at bounding box center [262, 260] width 154 height 18
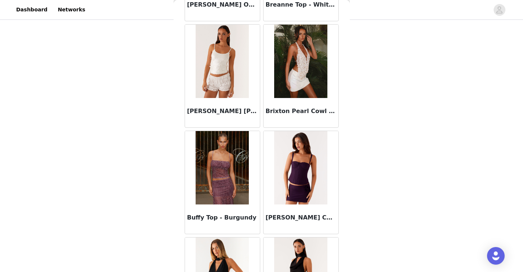
scroll to position [1031, 0]
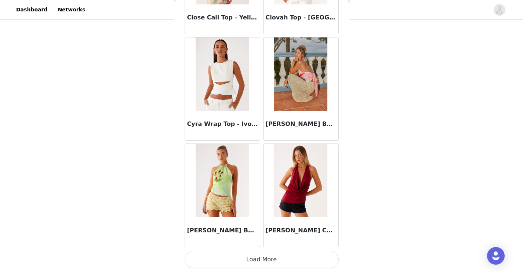
click at [249, 266] on button "Load More" at bounding box center [262, 260] width 154 height 18
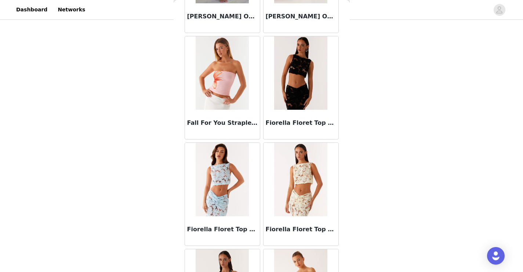
scroll to position [2546, 0]
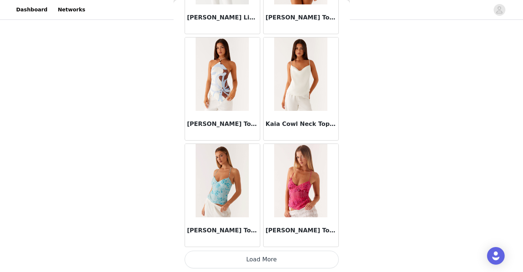
click at [249, 260] on button "Load More" at bounding box center [262, 260] width 154 height 18
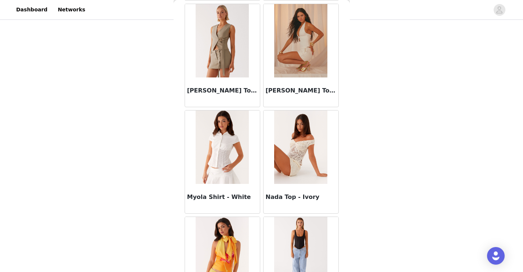
scroll to position [3888, 0]
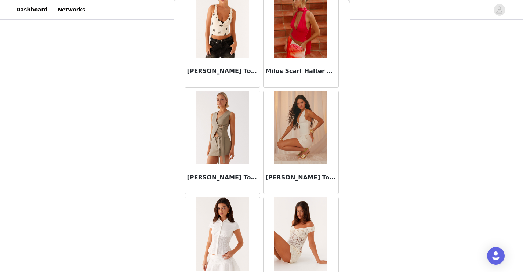
click at [226, 148] on img at bounding box center [222, 127] width 53 height 73
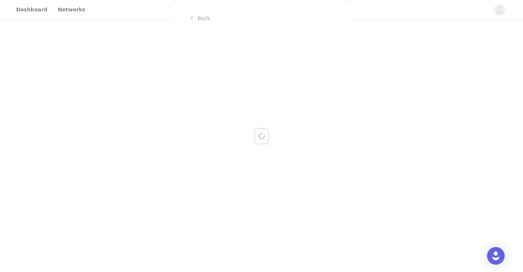
scroll to position [0, 0]
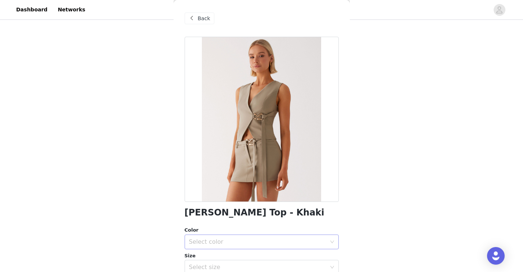
click at [227, 247] on div "Select color" at bounding box center [259, 242] width 141 height 14
click at [227, 258] on li "Khaki" at bounding box center [259, 258] width 149 height 12
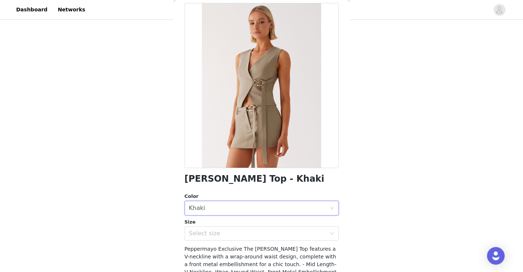
scroll to position [34, 0]
click at [225, 234] on div "Select size" at bounding box center [257, 233] width 137 height 7
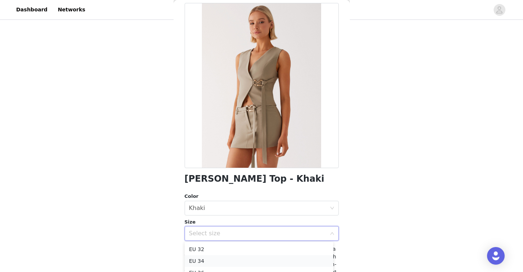
click at [224, 261] on li "EU 34" at bounding box center [259, 261] width 149 height 12
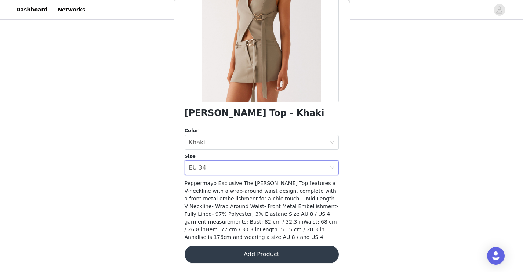
scroll to position [99, 0]
click at [239, 258] on button "Add Product" at bounding box center [262, 255] width 154 height 18
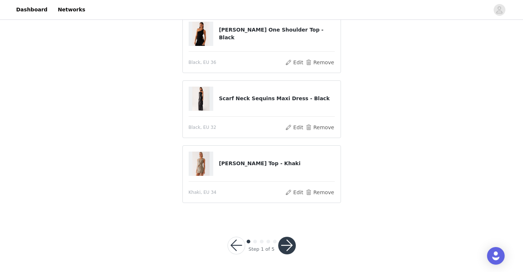
scroll to position [121, 0]
click at [287, 246] on button "button" at bounding box center [287, 246] width 18 height 18
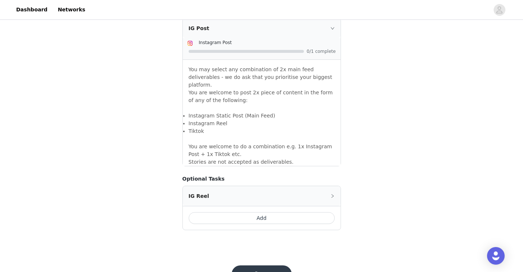
scroll to position [639, 0]
click at [276, 266] on button "Save" at bounding box center [262, 275] width 60 height 18
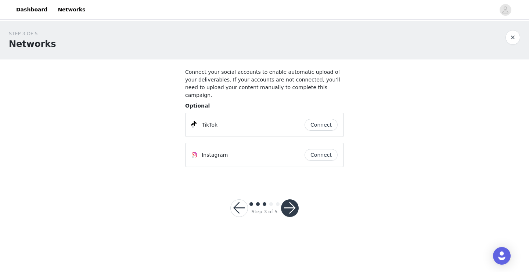
click at [292, 200] on button "button" at bounding box center [290, 208] width 18 height 18
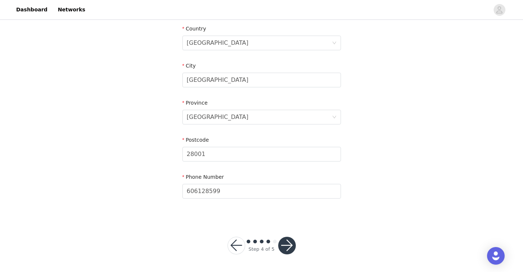
scroll to position [244, 0]
click at [286, 246] on button "button" at bounding box center [287, 246] width 18 height 18
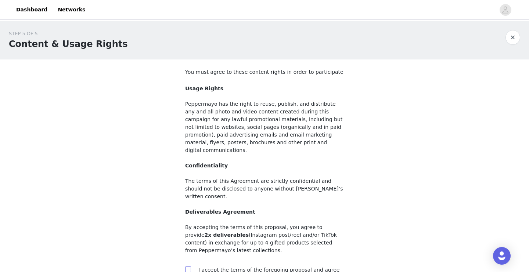
click at [185, 189] on span "Usage Rights Peppermayo has the right to reuse, publish, and distribute any and…" at bounding box center [264, 170] width 159 height 170
click at [185, 187] on div "You must agree to these content rights in order to participate Usage Rights Pep…" at bounding box center [264, 176] width 159 height 216
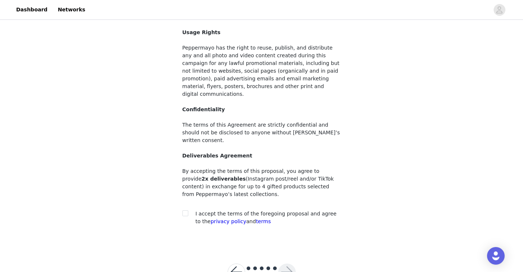
scroll to position [57, 0]
click at [187, 210] on input "checkbox" at bounding box center [185, 212] width 5 height 5
checkbox input "true"
click at [289, 263] on button "button" at bounding box center [287, 272] width 18 height 18
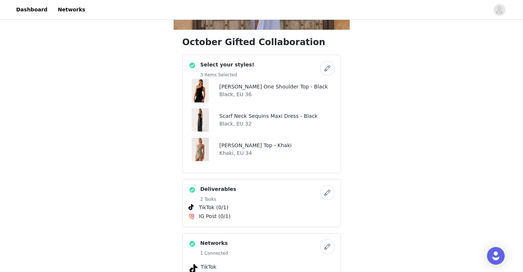
scroll to position [175, 0]
